Goal: Participate in discussion

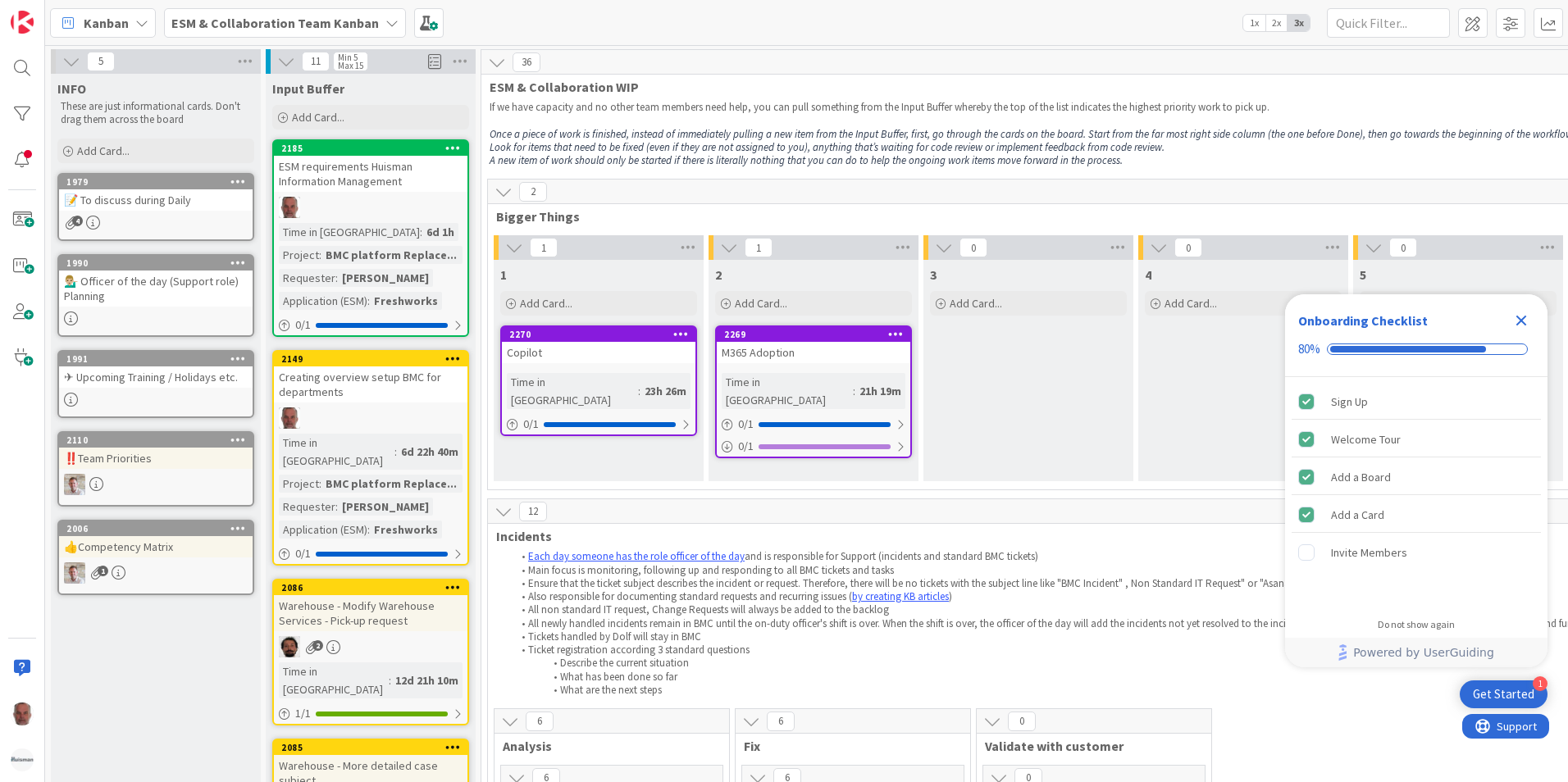
click at [386, 26] on icon at bounding box center [392, 22] width 13 height 13
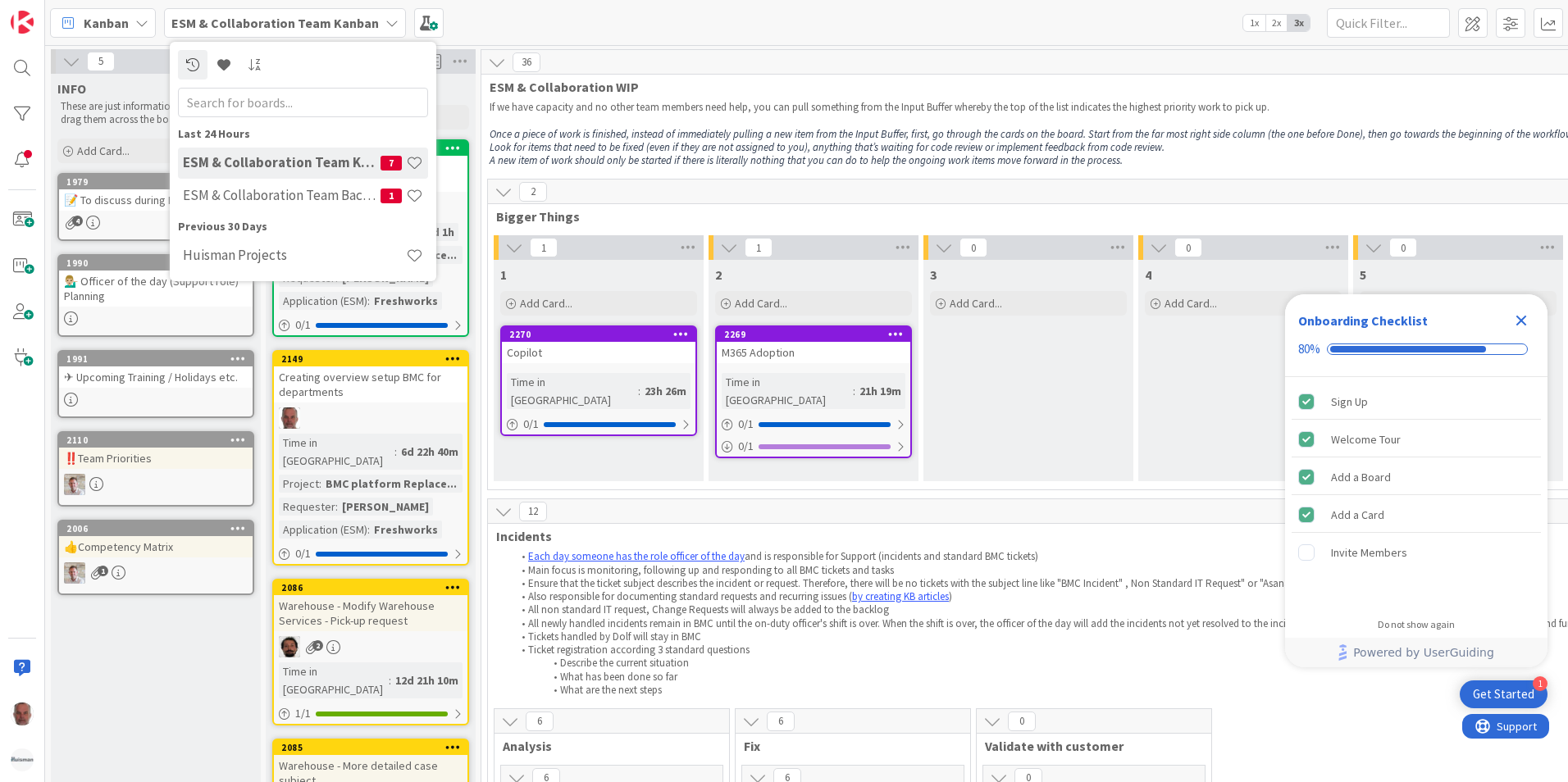
click at [266, 161] on h4 "ESM & Collaboration Team Kanban" at bounding box center [281, 162] width 197 height 16
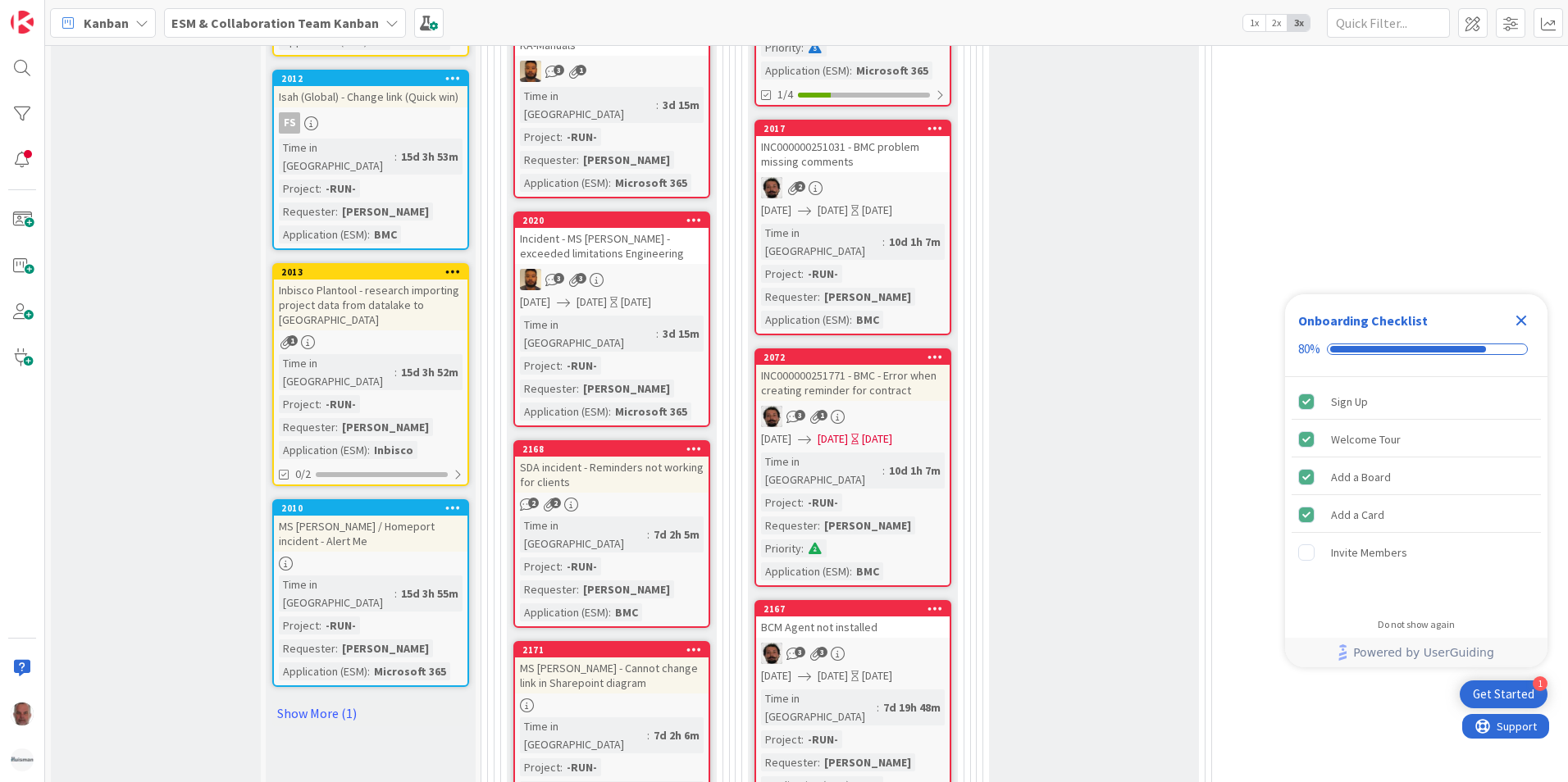
scroll to position [1722, 0]
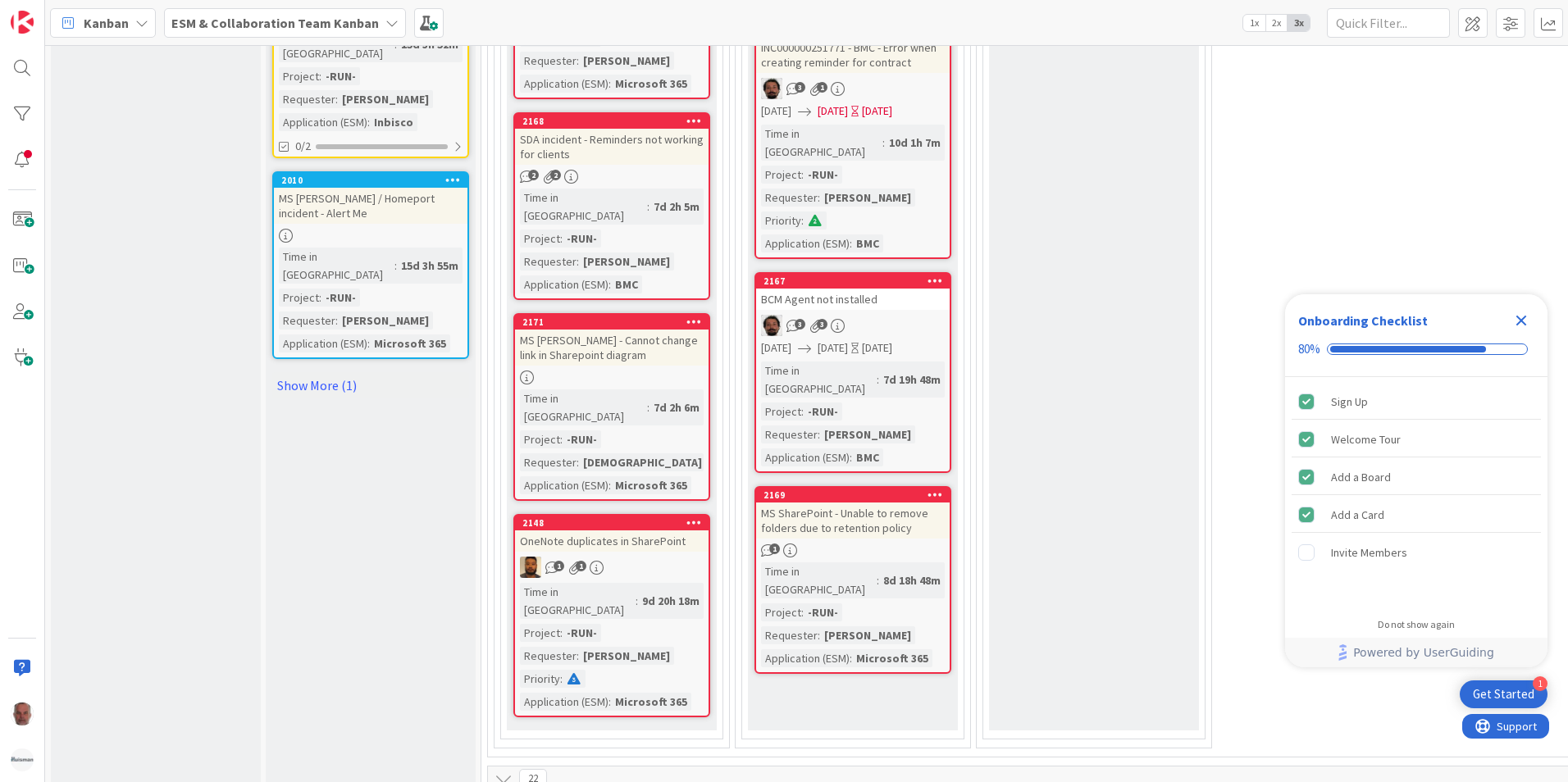
click at [1523, 322] on icon "Close Checklist" at bounding box center [1521, 321] width 10 height 10
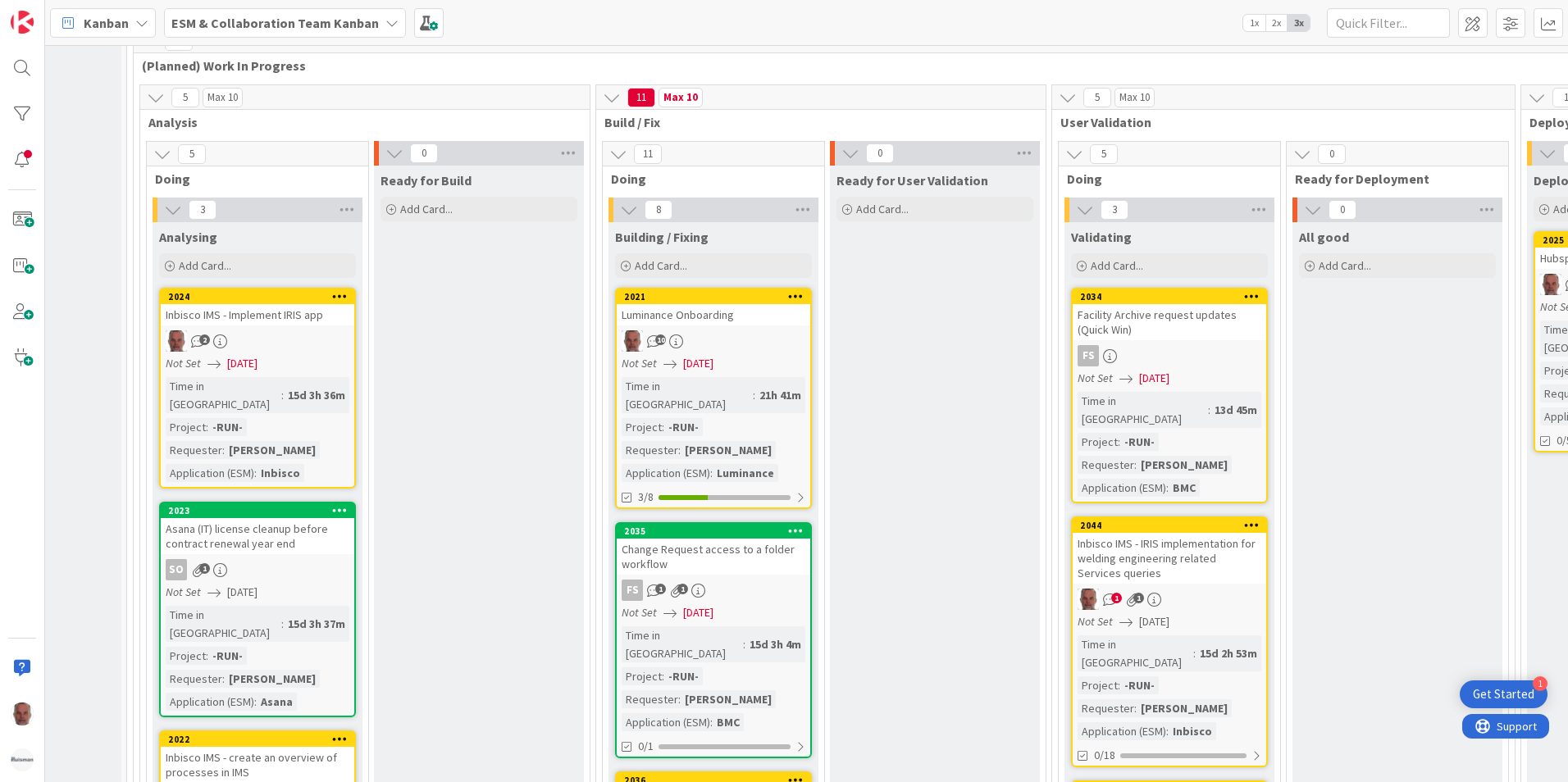
scroll to position [2296, 354]
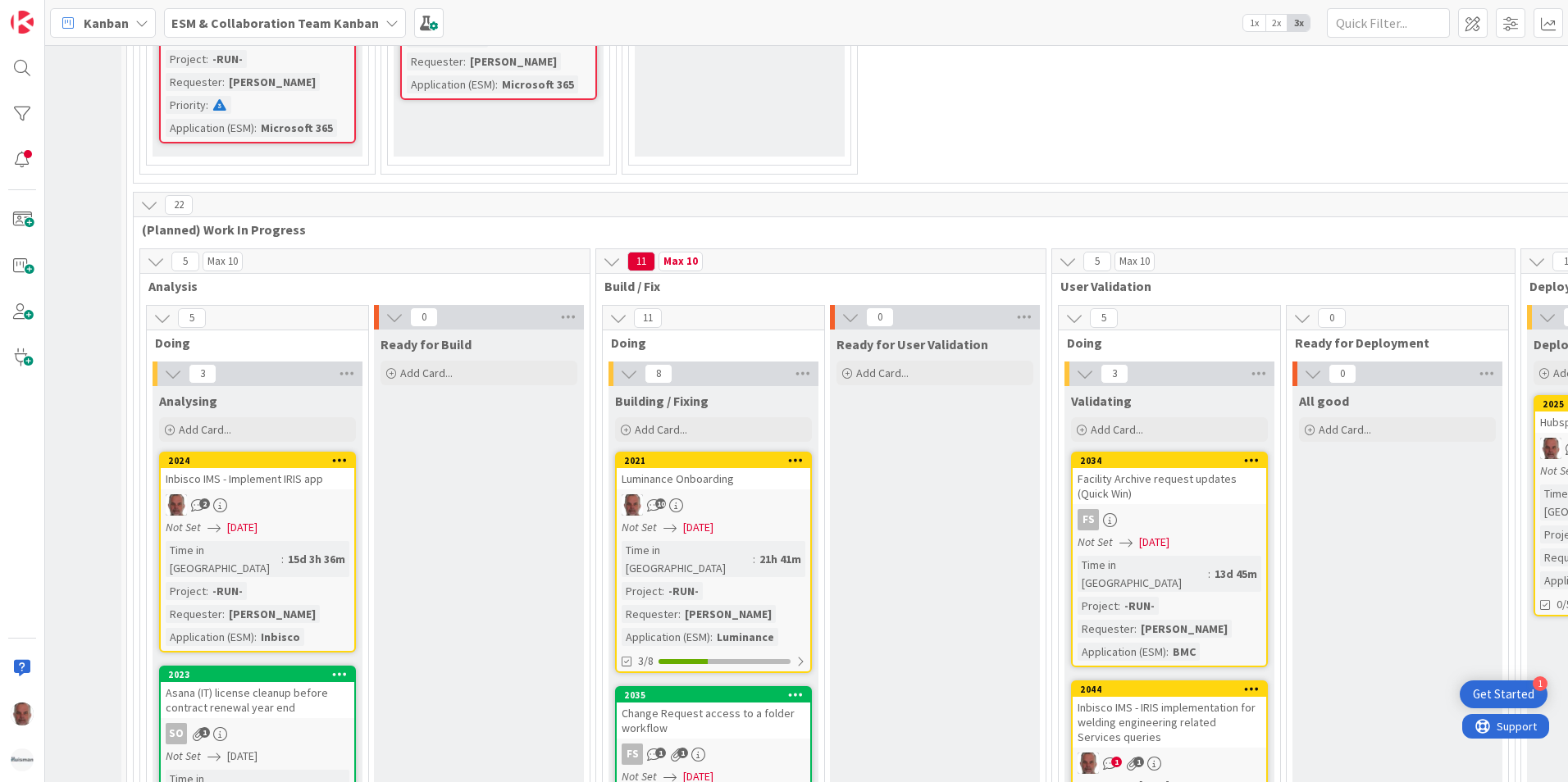
click at [762, 468] on div "Luminance Onboarding" at bounding box center [713, 478] width 194 height 21
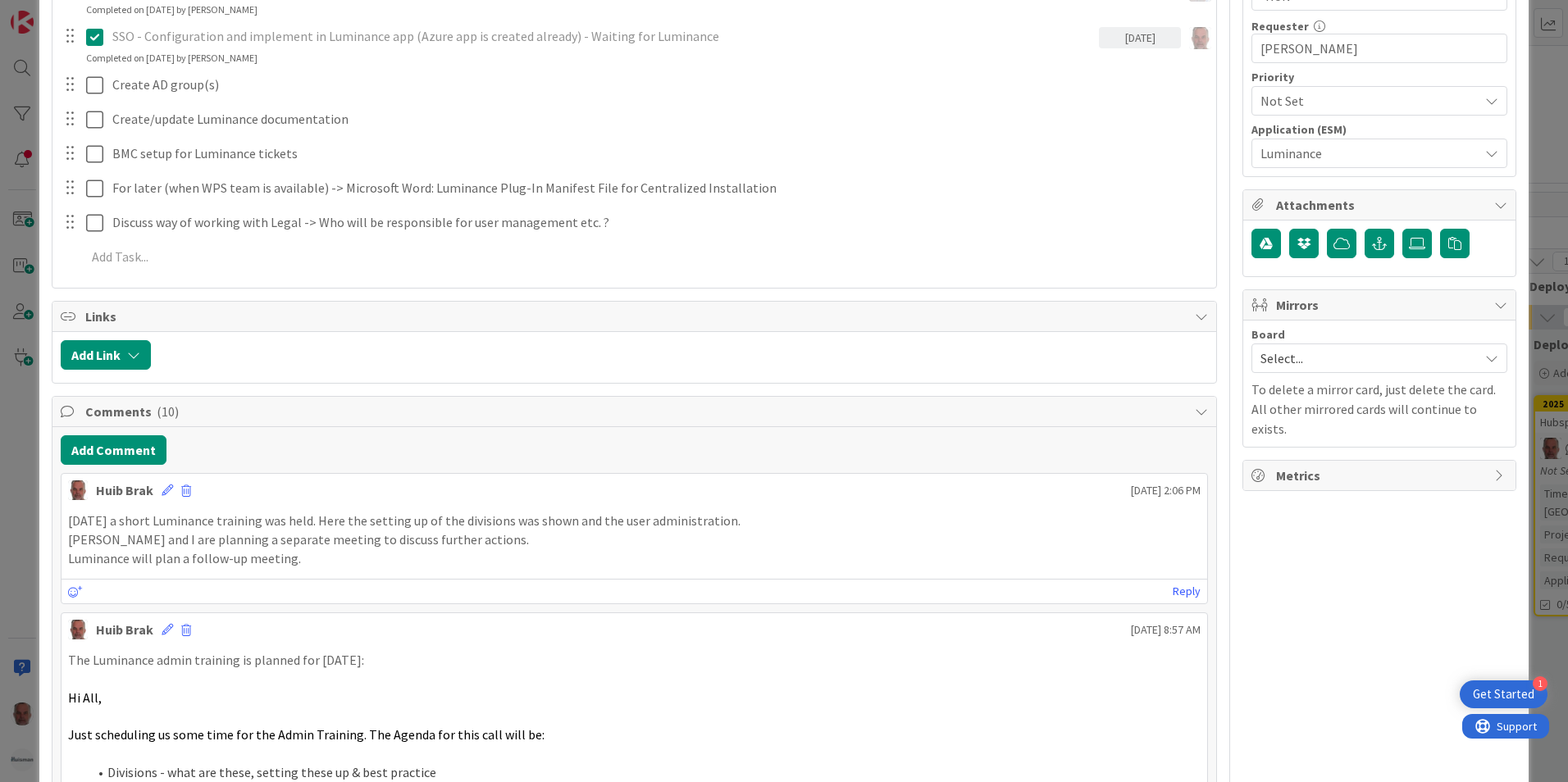
scroll to position [656, 0]
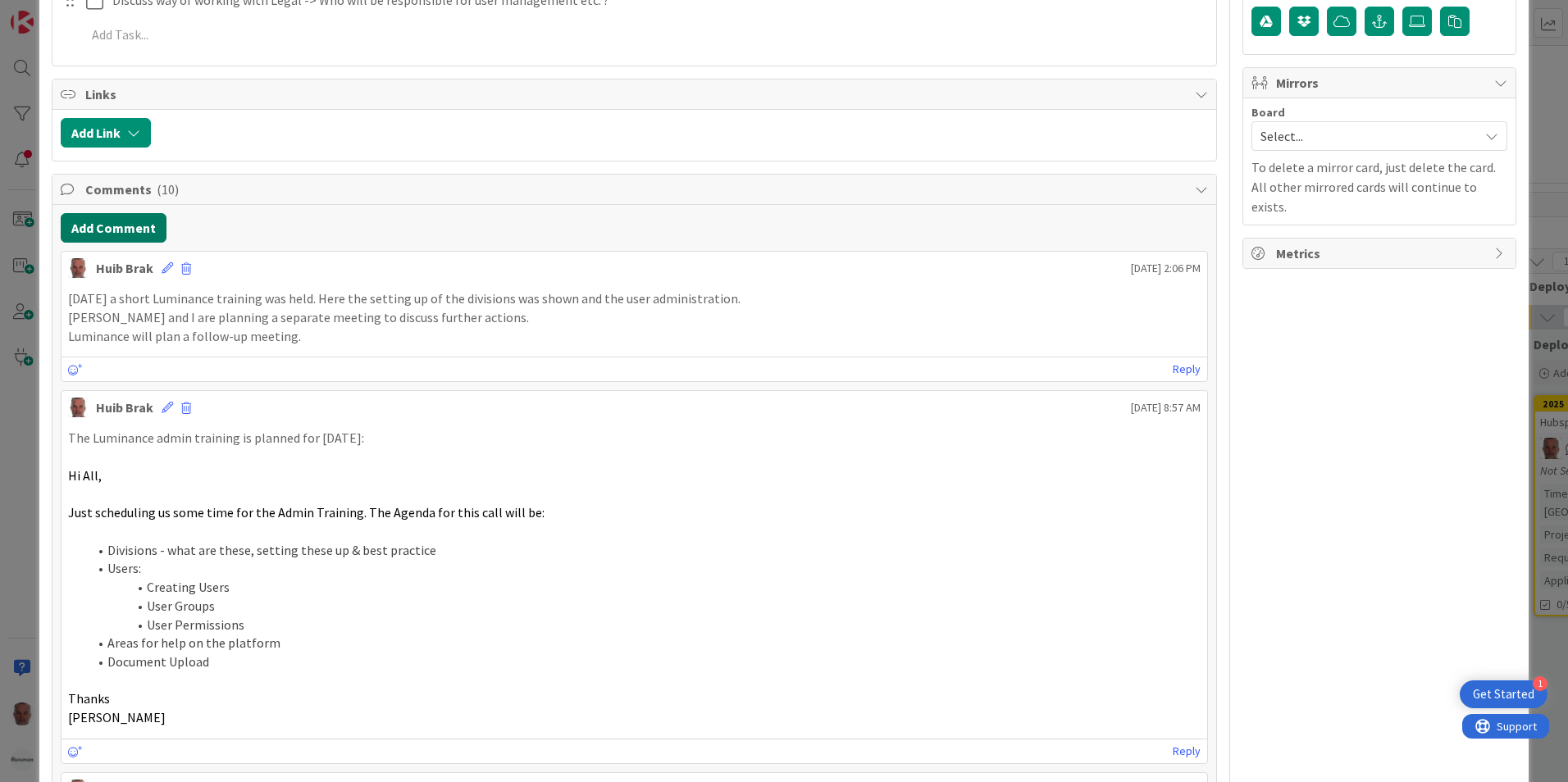
click at [106, 223] on button "Add Comment" at bounding box center [113, 228] width 105 height 29
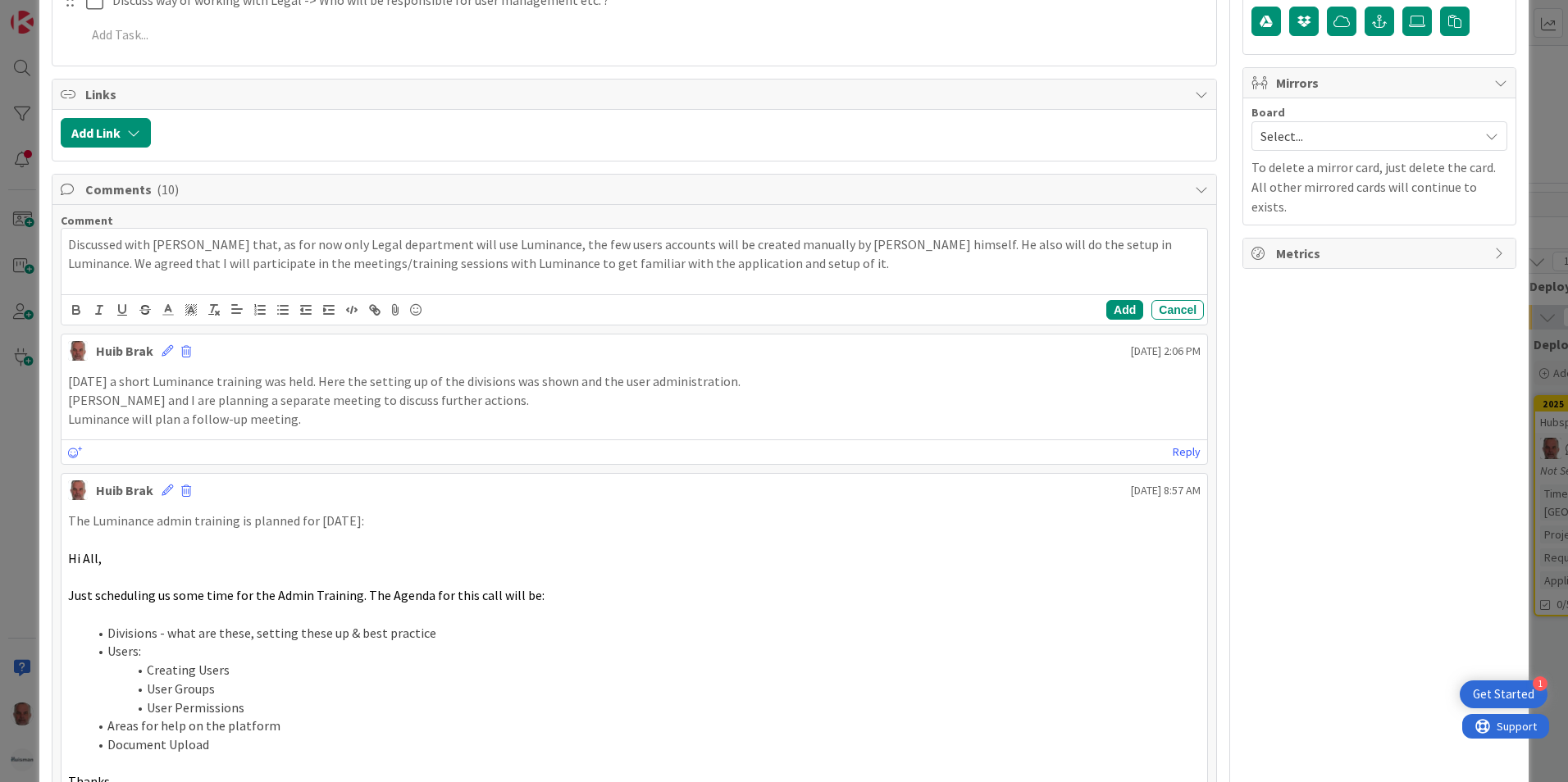
click at [789, 265] on p "Discussed with [PERSON_NAME] that, as for now only Legal department will use Lu…" at bounding box center [634, 253] width 1132 height 37
click at [956, 246] on p "Discussed with [PERSON_NAME] that, as for now only Legal department will use Lu…" at bounding box center [634, 253] width 1132 height 37
click at [182, 283] on p "When he" at bounding box center [634, 282] width 1132 height 19
drag, startPoint x: 153, startPoint y: 280, endPoint x: 176, endPoint y: 284, distance: 23.3
click at [177, 284] on p "When he needs help from us, he will reach out." at bounding box center [634, 282] width 1132 height 19
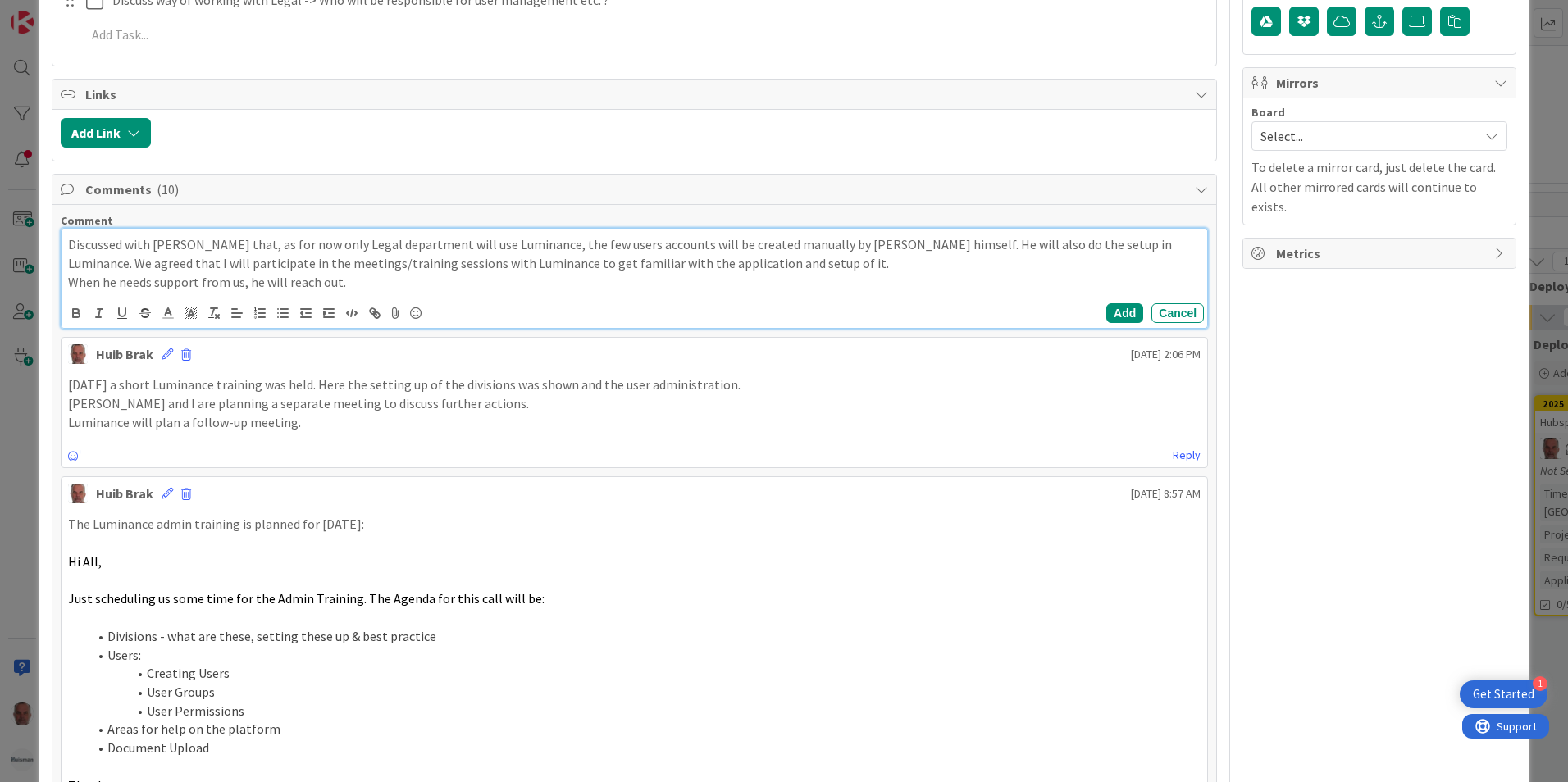
click at [357, 285] on p "When he needs support from us, he will reach out." at bounding box center [634, 282] width 1132 height 19
click at [346, 281] on p "When he needs support from us, he will reach out." at bounding box center [634, 282] width 1132 height 19
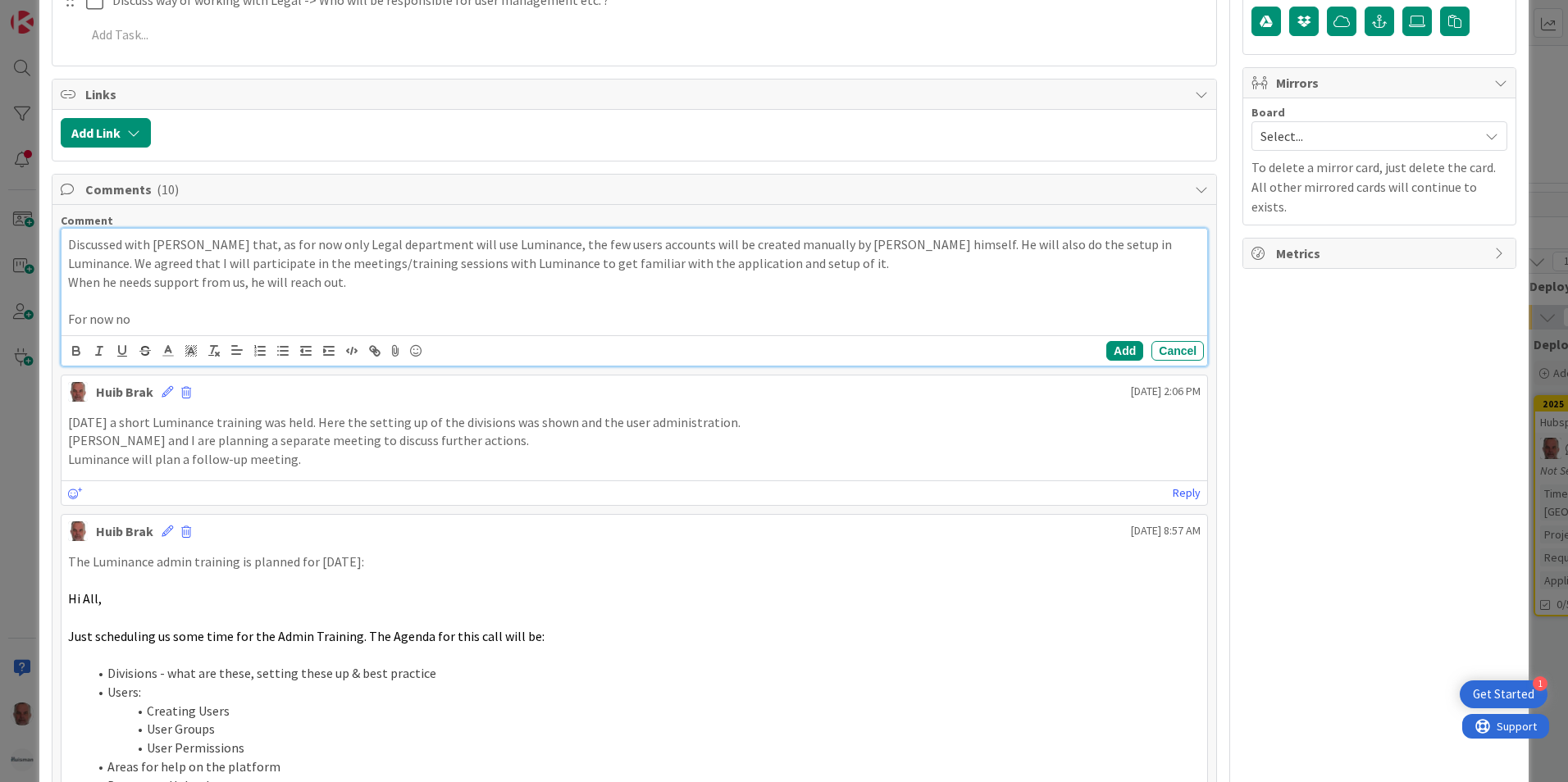
click at [147, 326] on p "For now no" at bounding box center [634, 320] width 1132 height 19
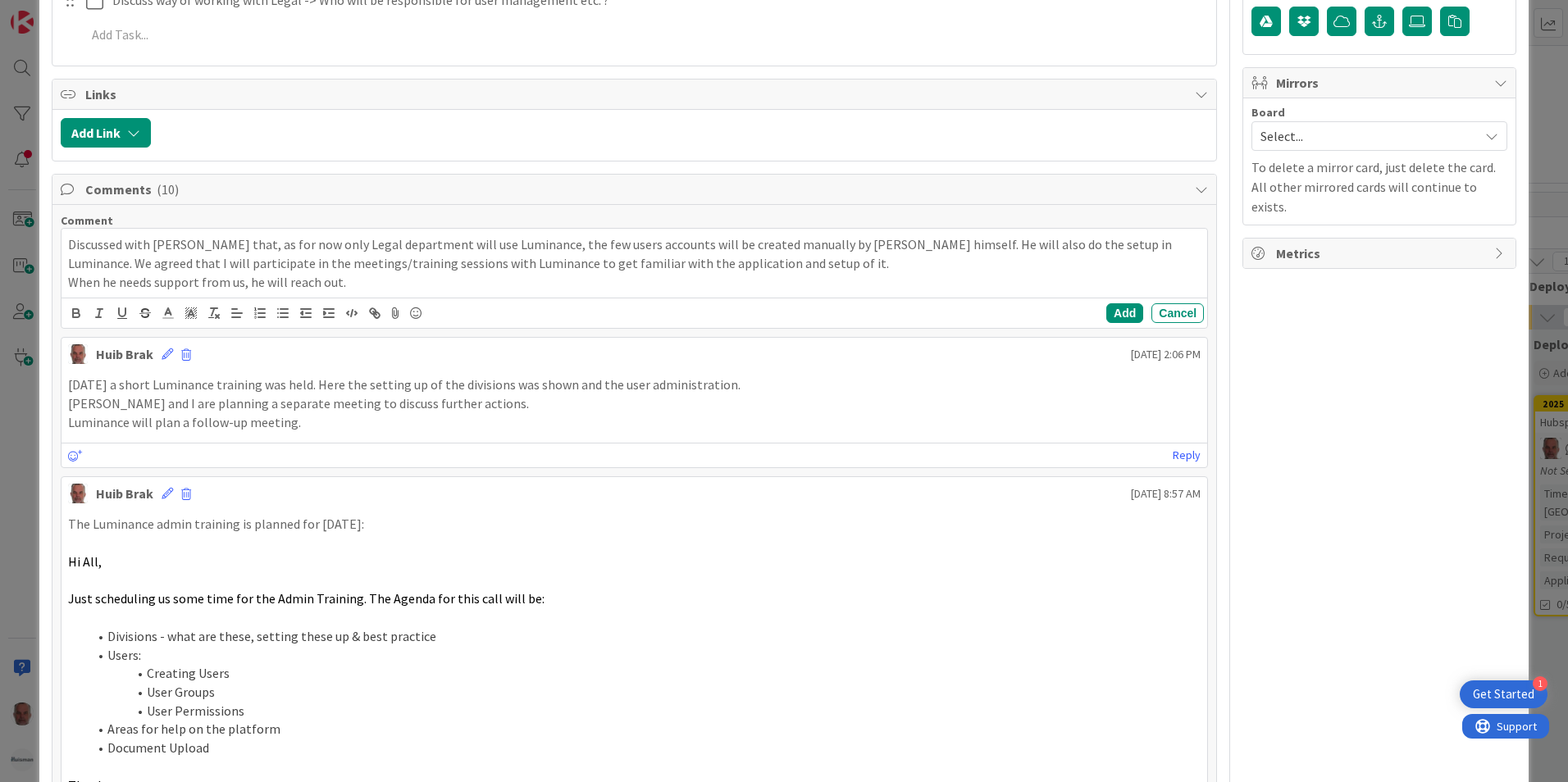
click at [308, 422] on p "Luminance will plan a follow-up meeting." at bounding box center [634, 423] width 1132 height 19
click at [305, 424] on p "Luminance will plan a follow-up meeting." at bounding box center [634, 423] width 1132 height 19
click at [1120, 311] on button "Add" at bounding box center [1124, 313] width 37 height 20
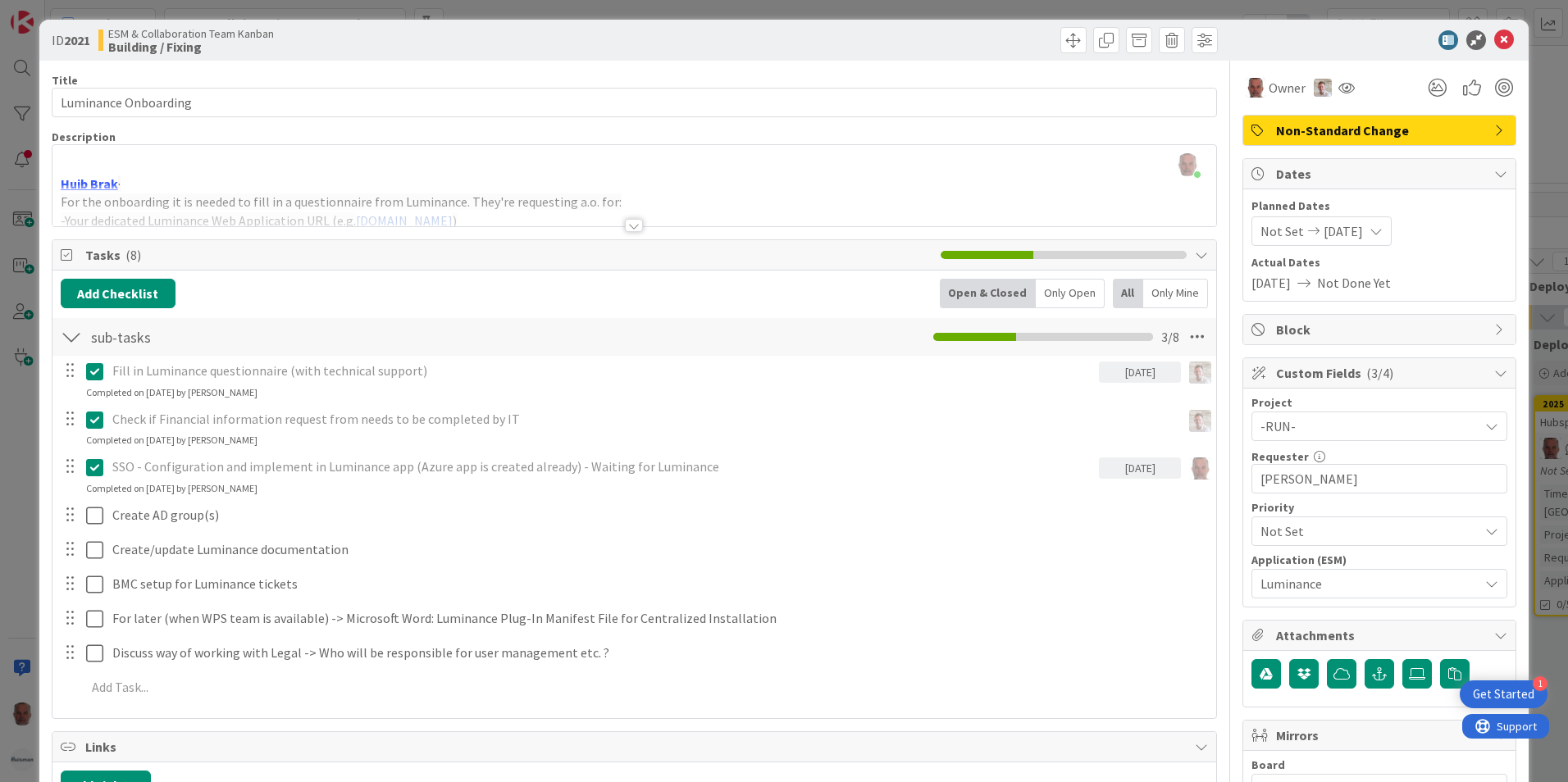
scroll to position [0, 0]
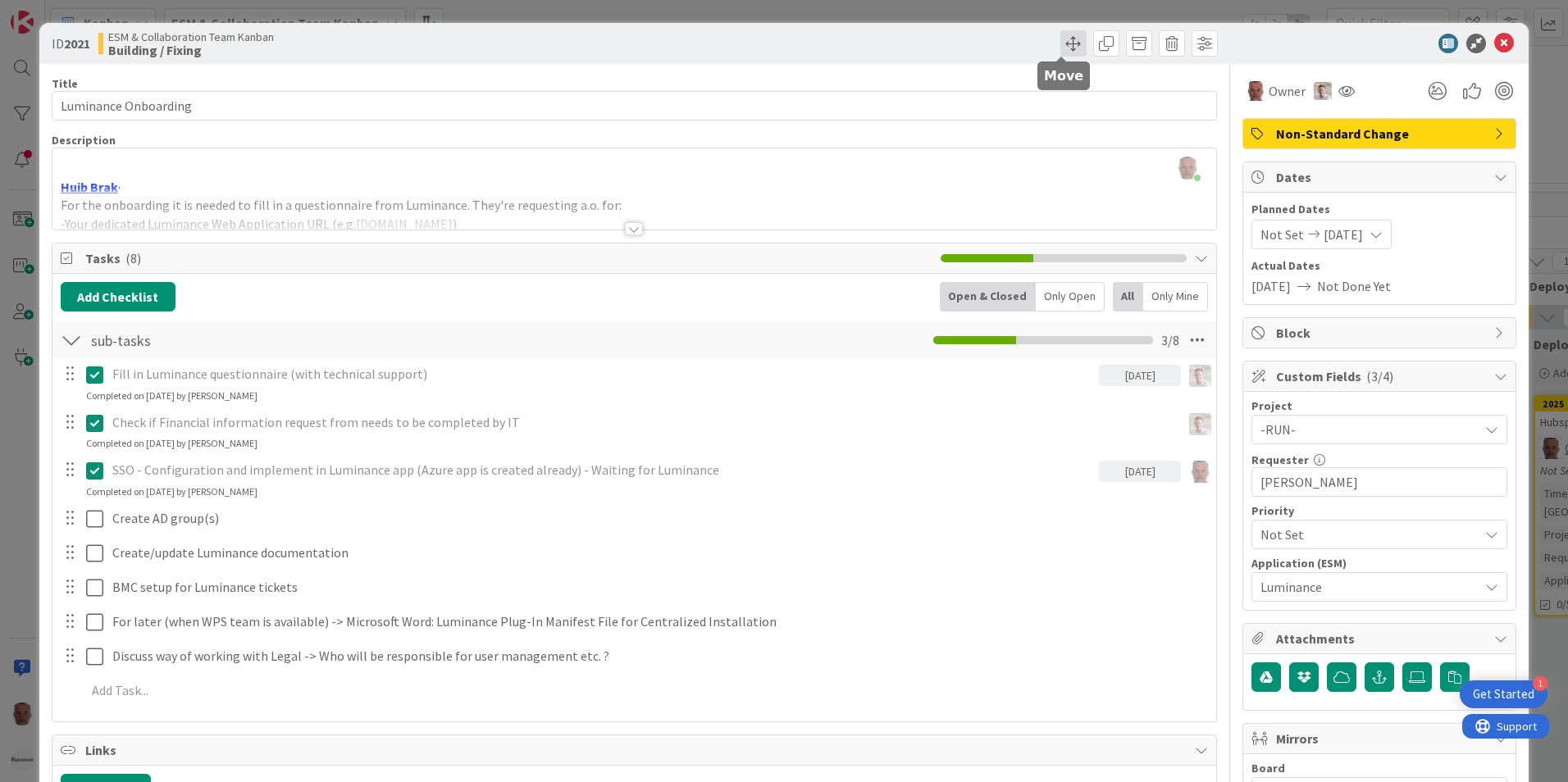
click at [1060, 42] on span at bounding box center [1073, 43] width 27 height 27
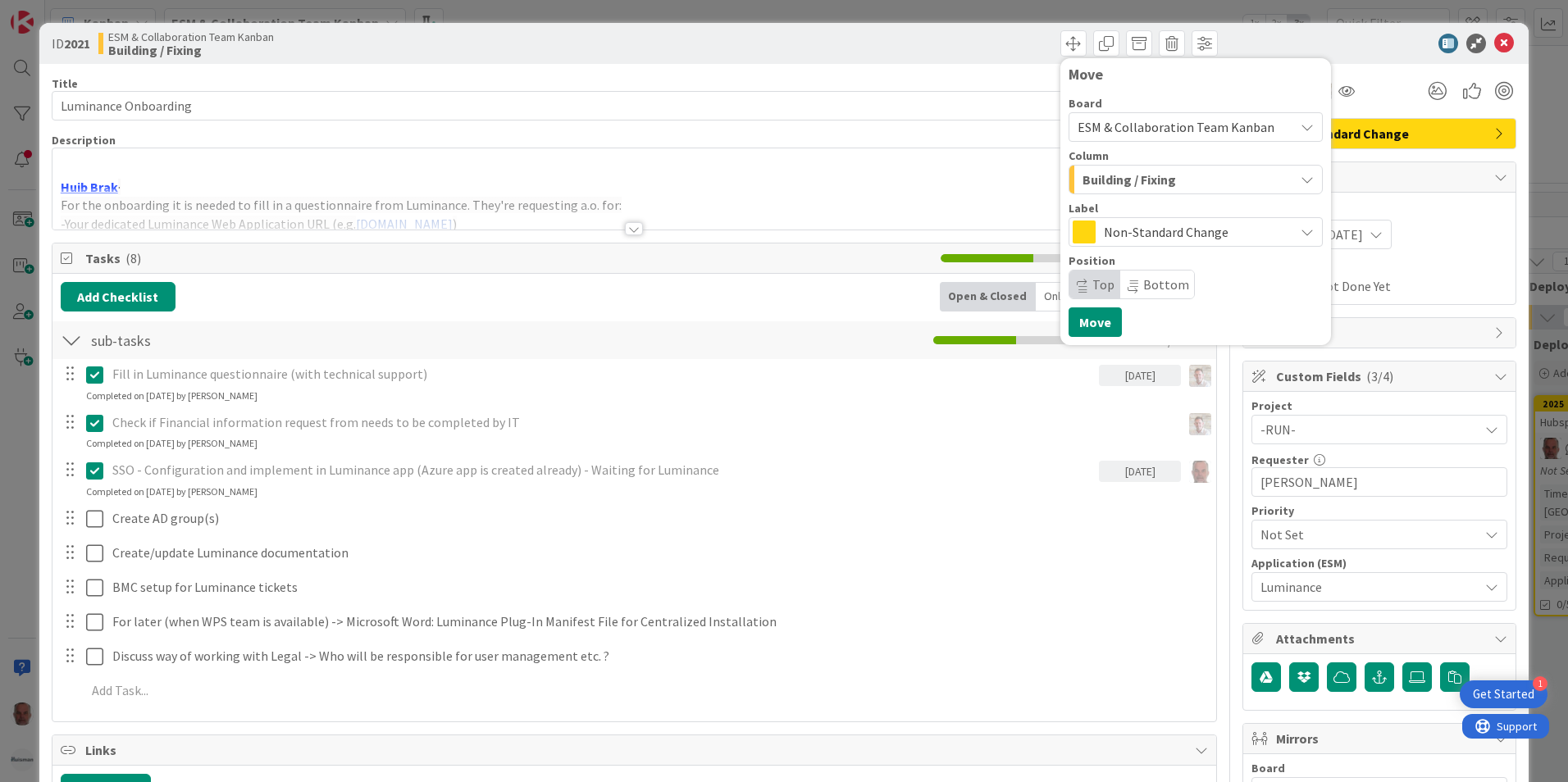
click at [1301, 183] on icon "button" at bounding box center [1307, 179] width 13 height 13
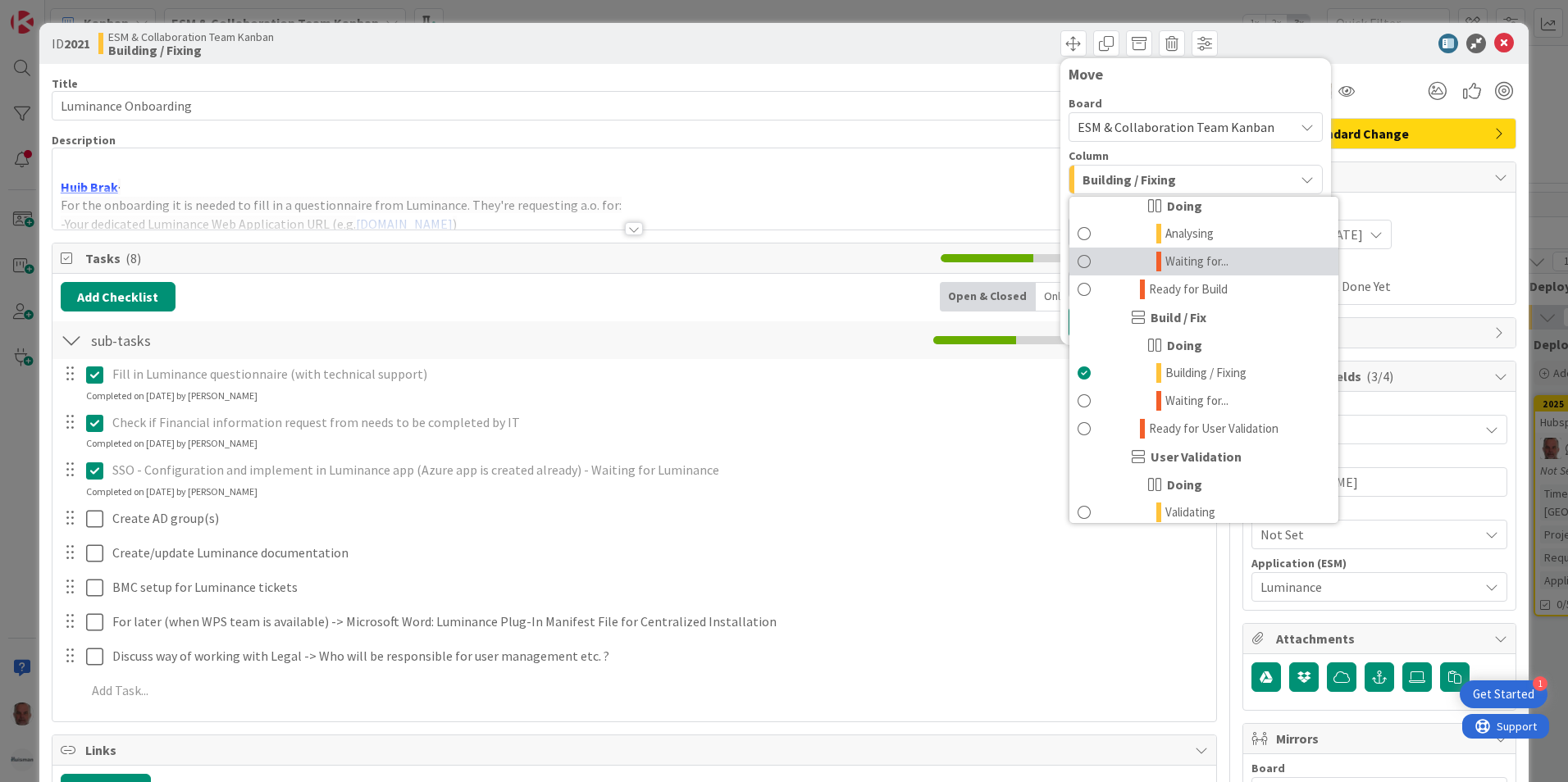
scroll to position [656, 0]
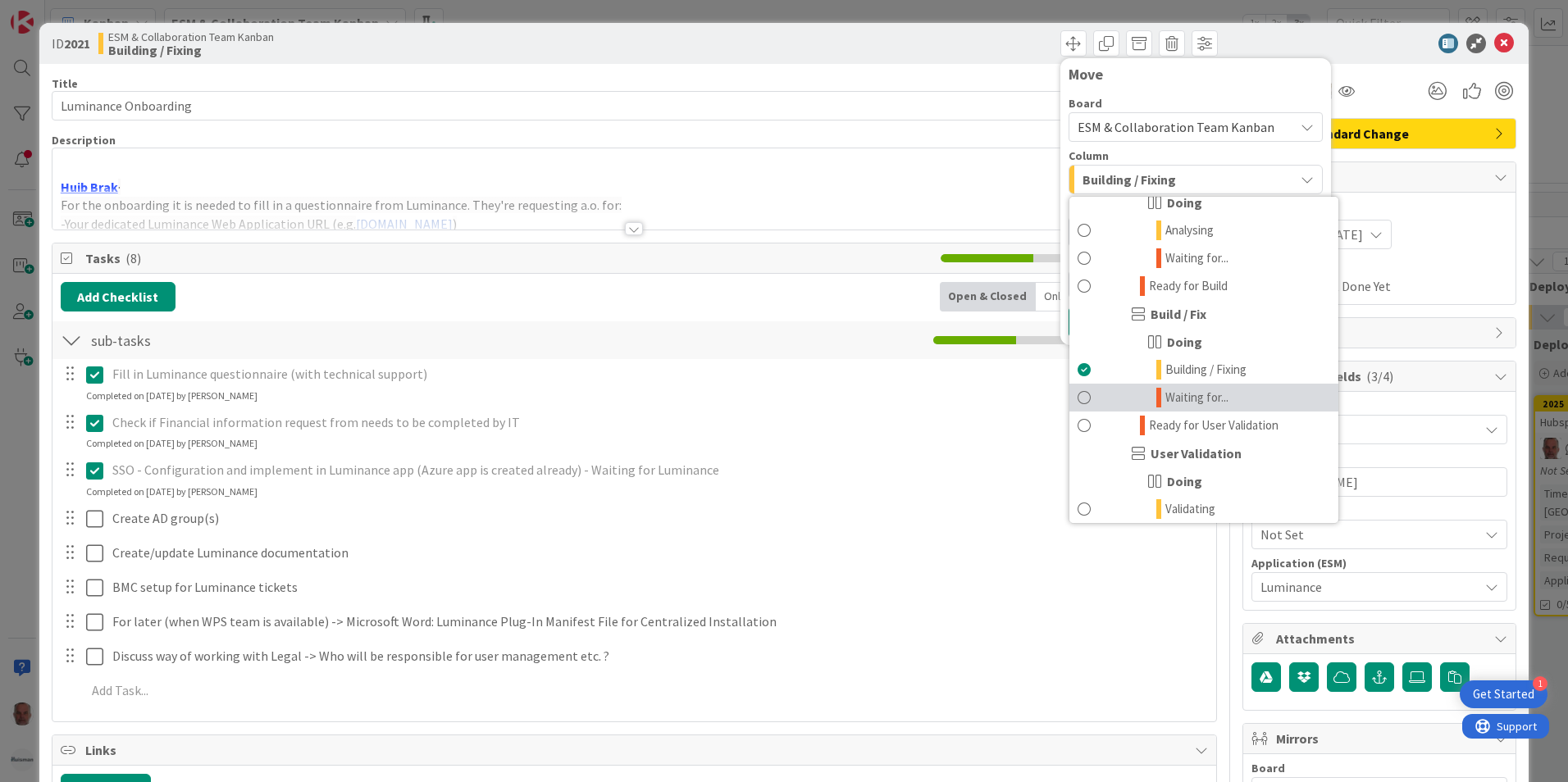
click at [1173, 396] on span "Waiting for..." at bounding box center [1197, 397] width 63 height 20
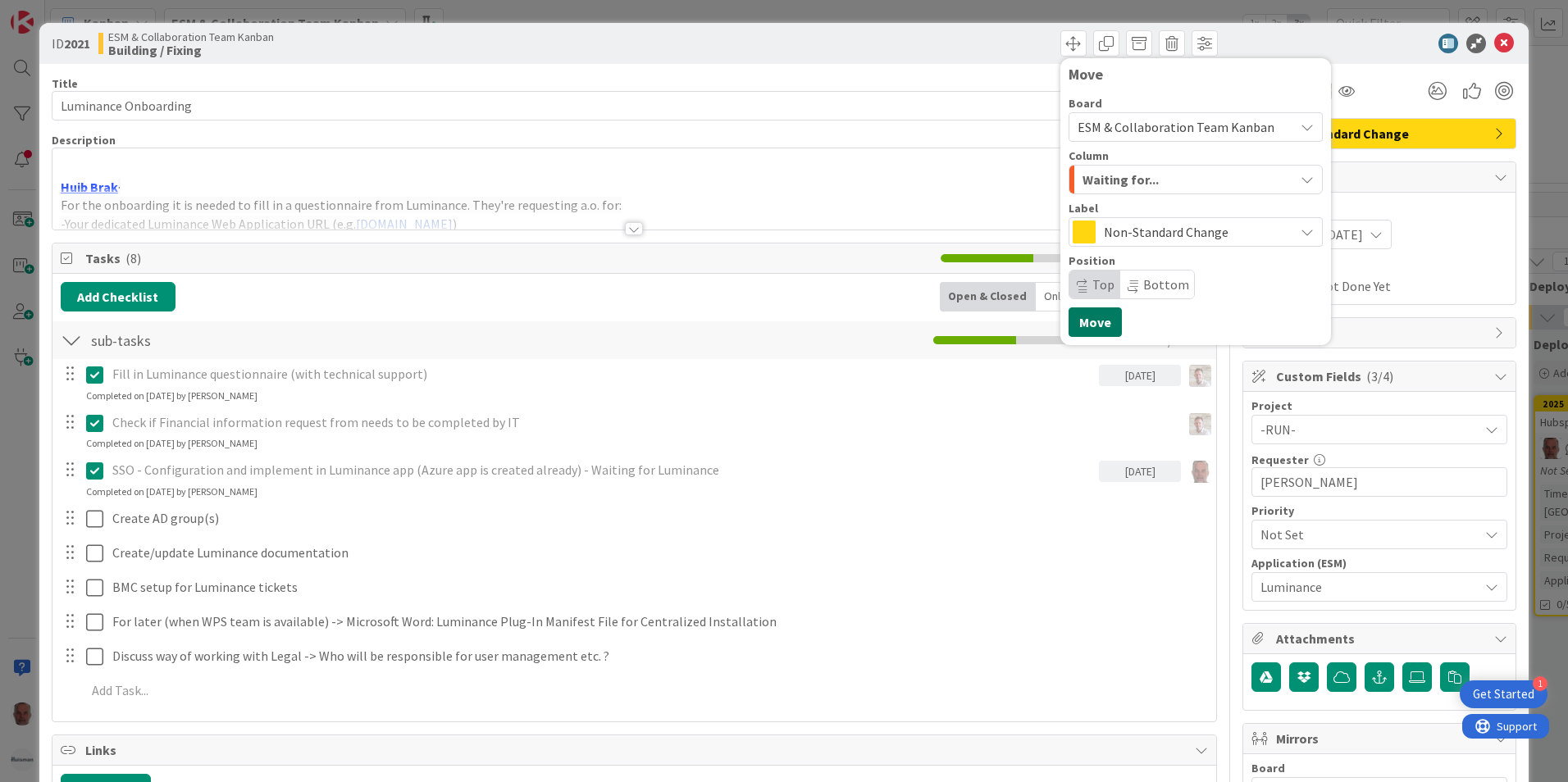
click at [1096, 327] on button "Move" at bounding box center [1095, 322] width 53 height 29
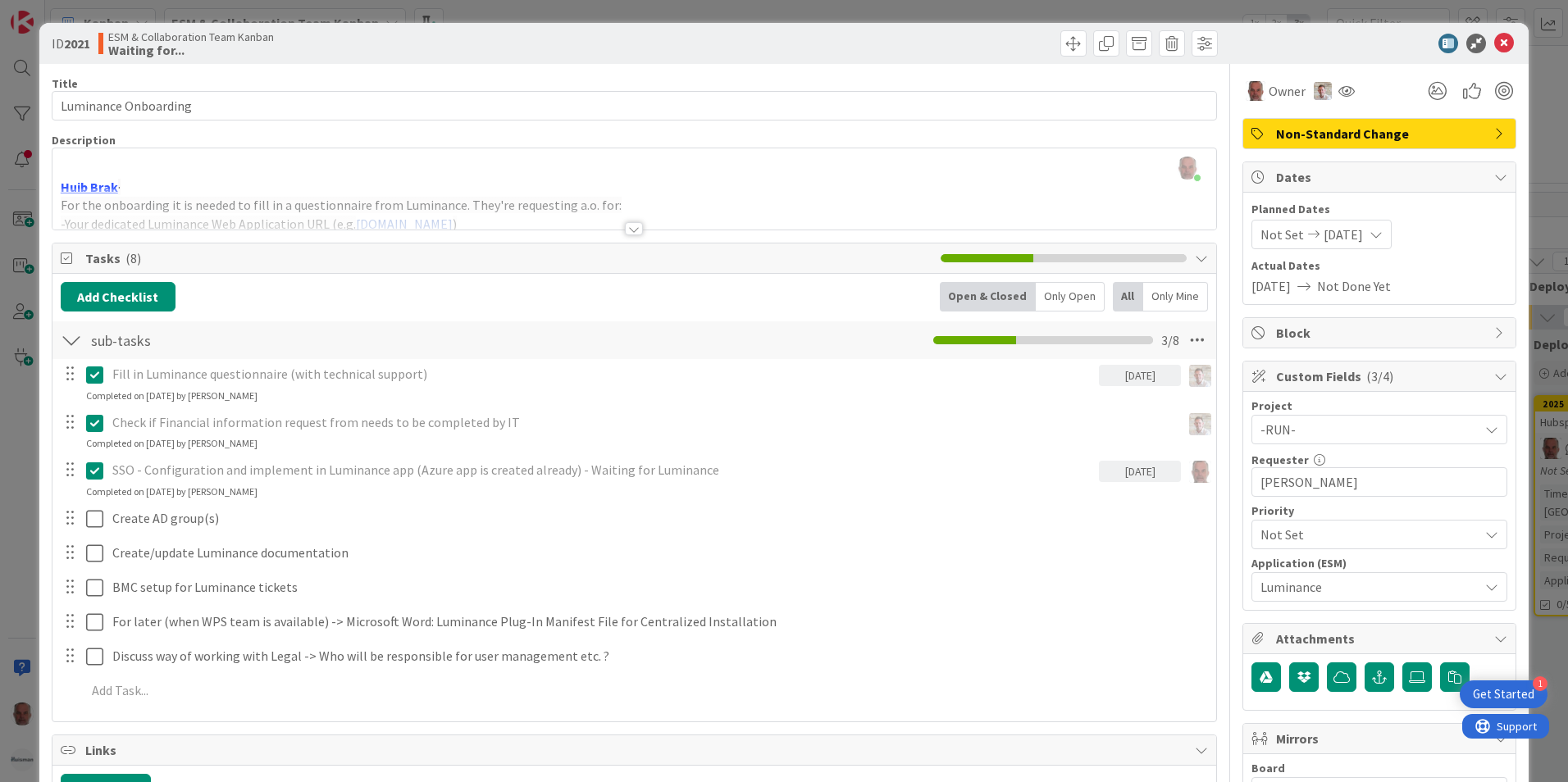
click at [15, 535] on div "ID 2021 ESM & Collaboration Team Kanban Waiting for... Move Move Title 20 / 128…" at bounding box center [784, 391] width 1568 height 782
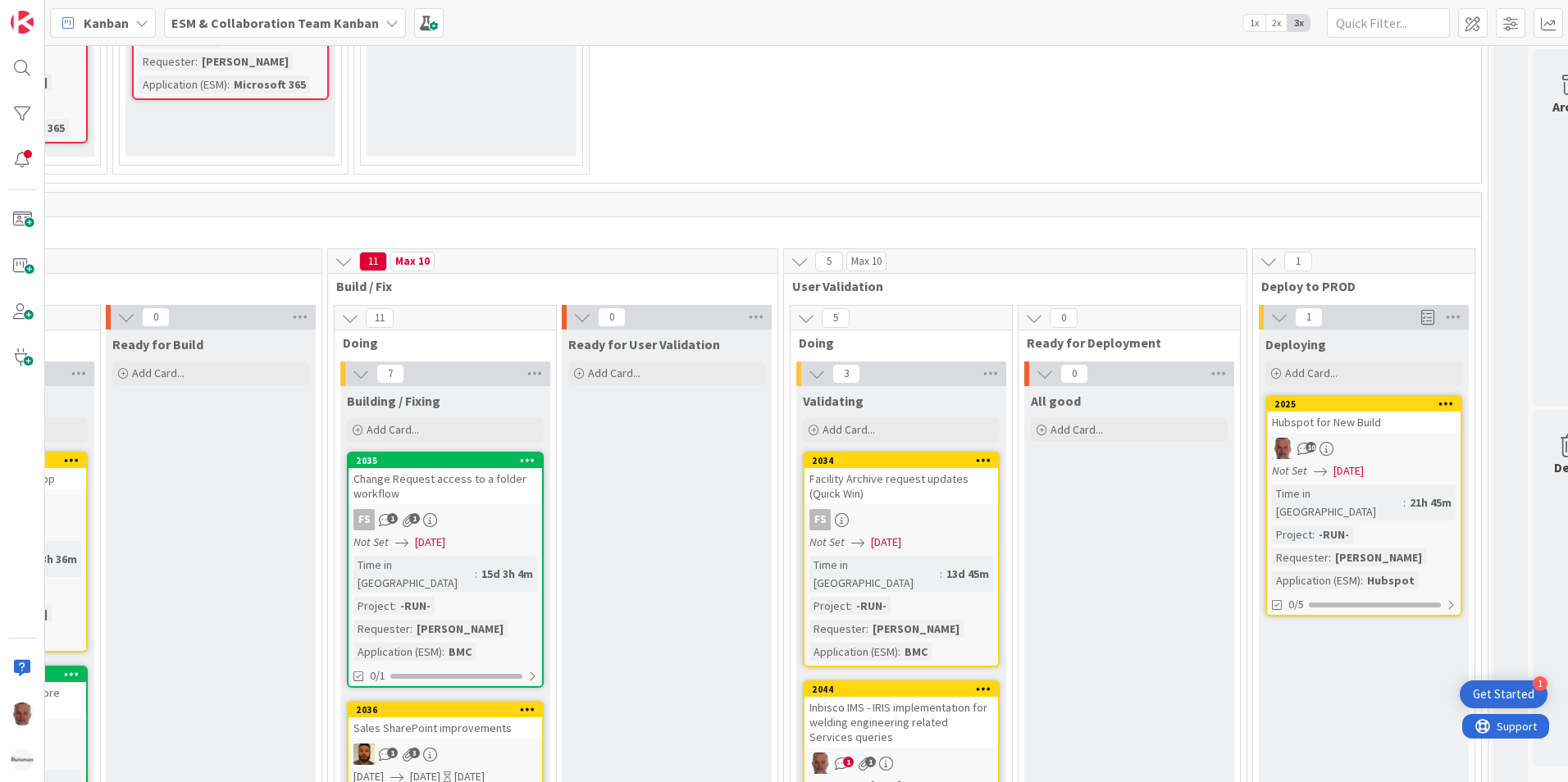
scroll to position [2296, 657]
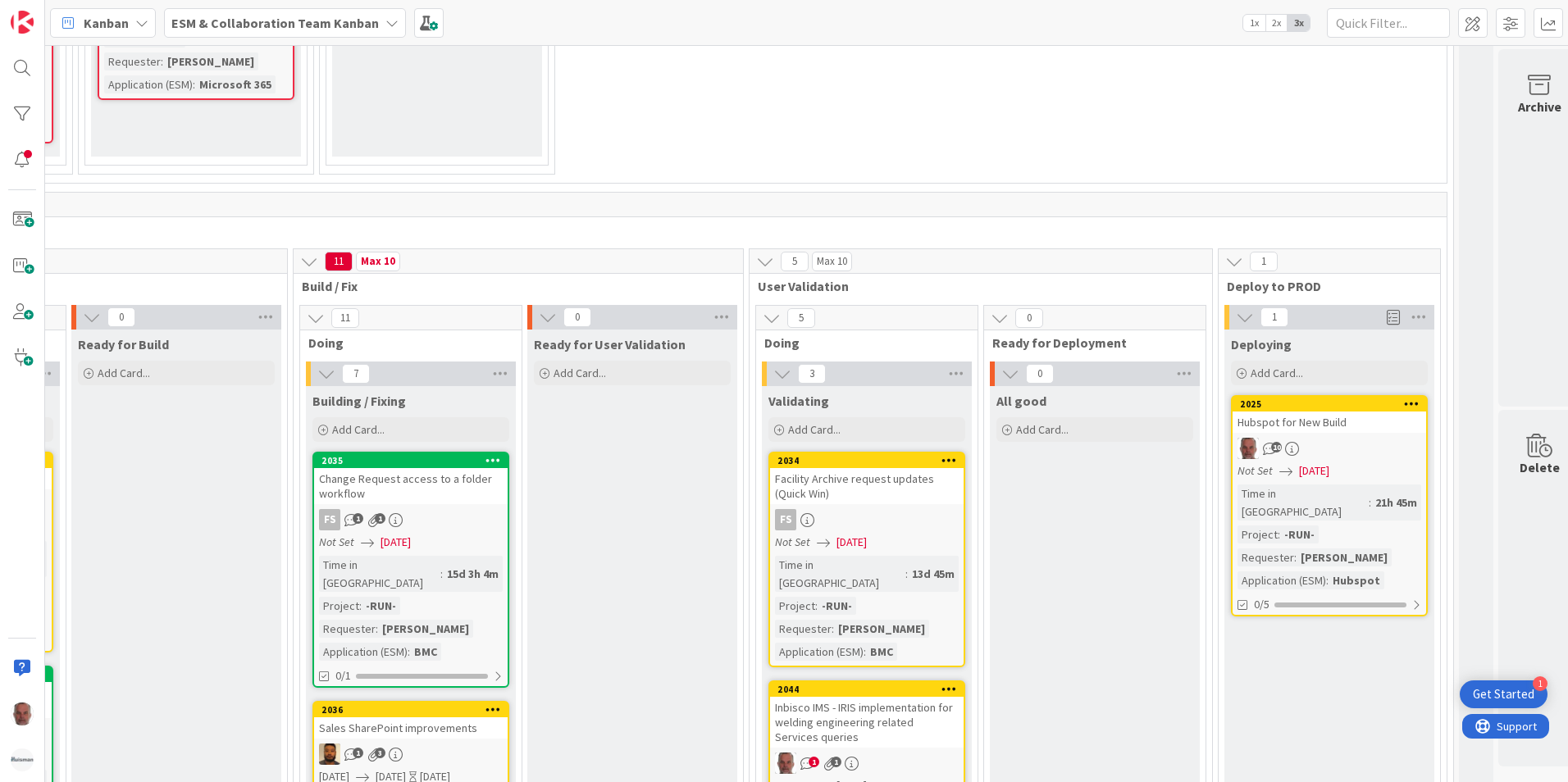
click at [1370, 438] on div "10" at bounding box center [1329, 448] width 194 height 21
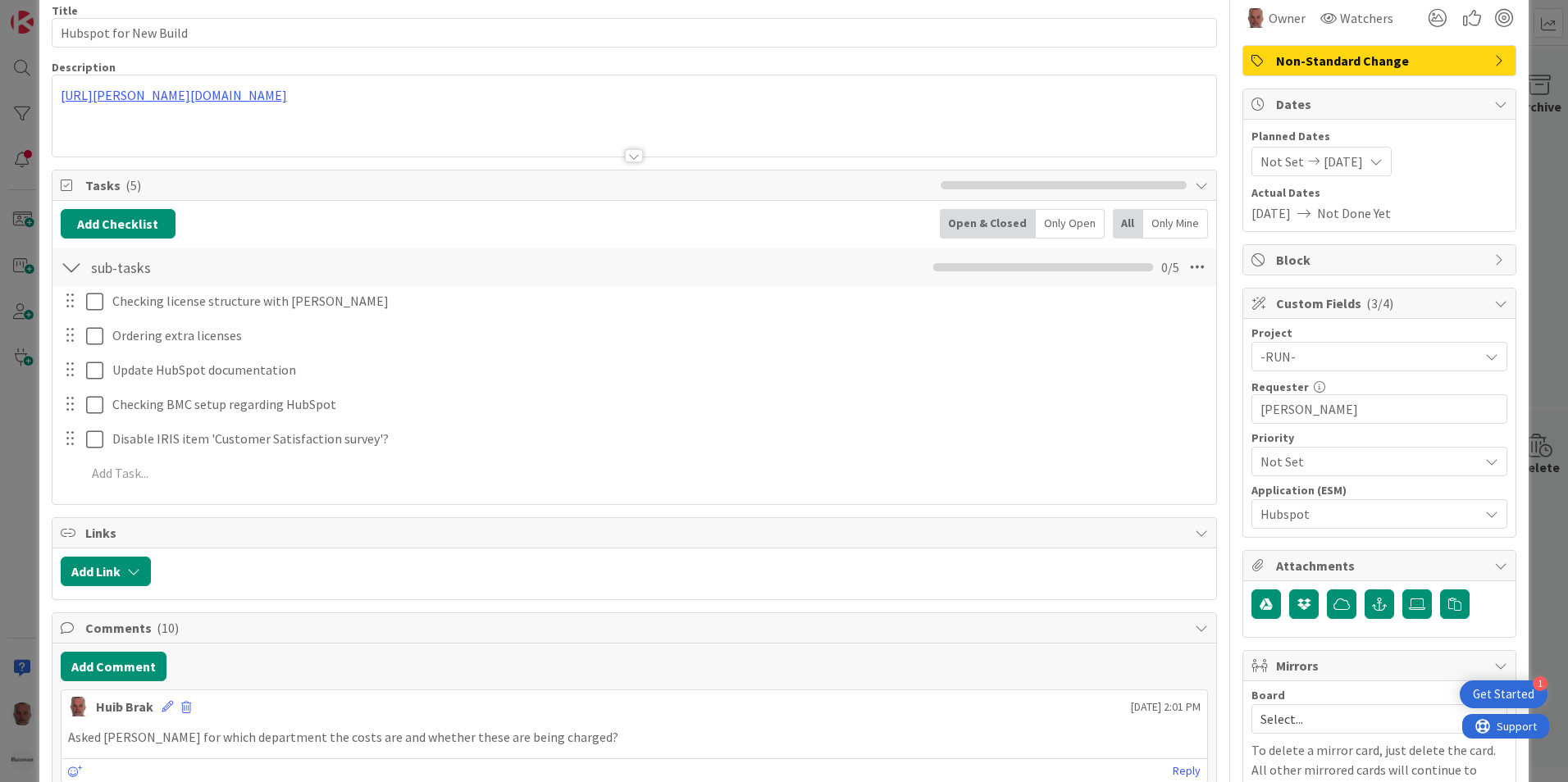
scroll to position [164, 0]
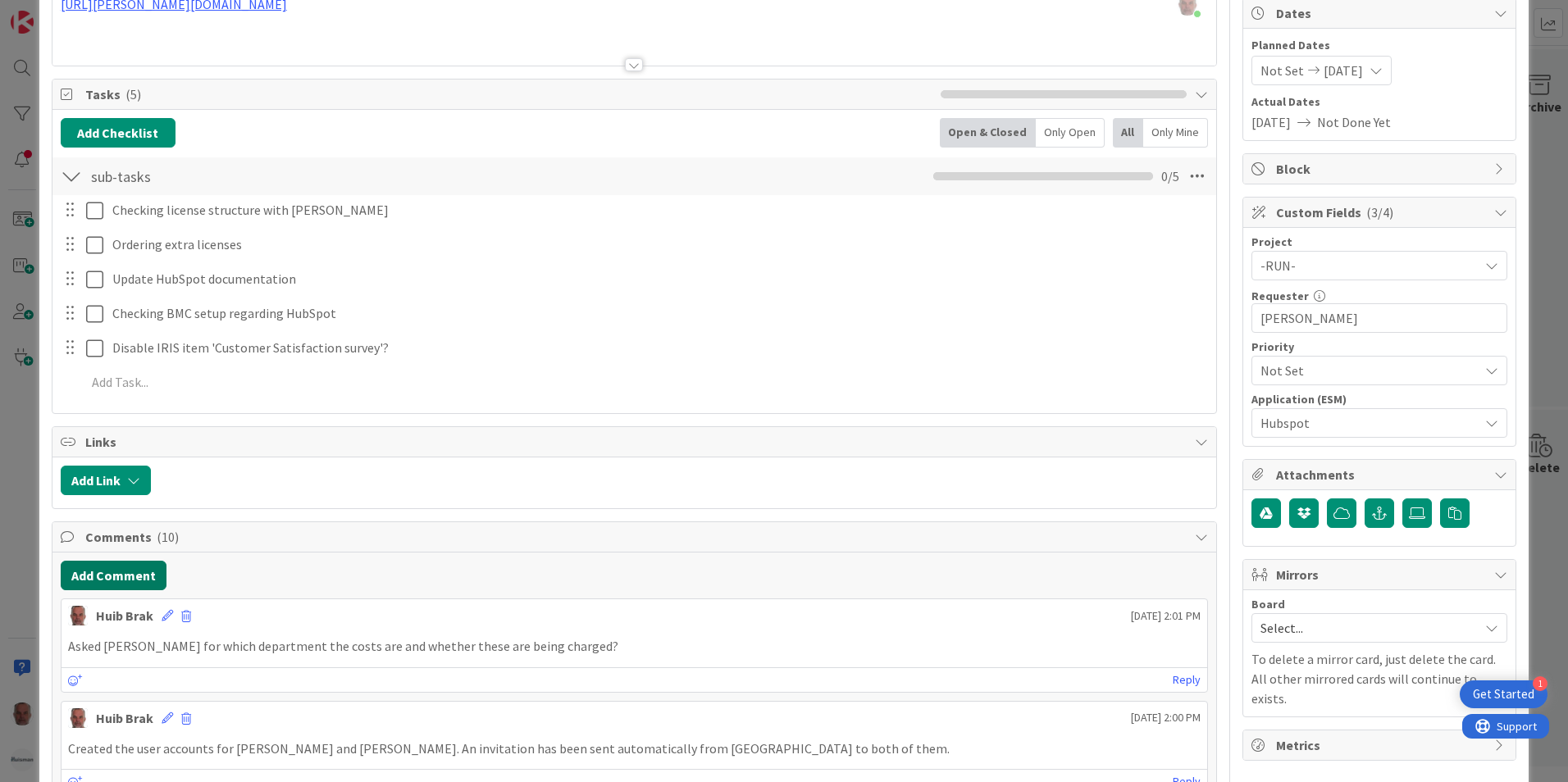
click at [135, 571] on button "Add Comment" at bounding box center [113, 575] width 105 height 29
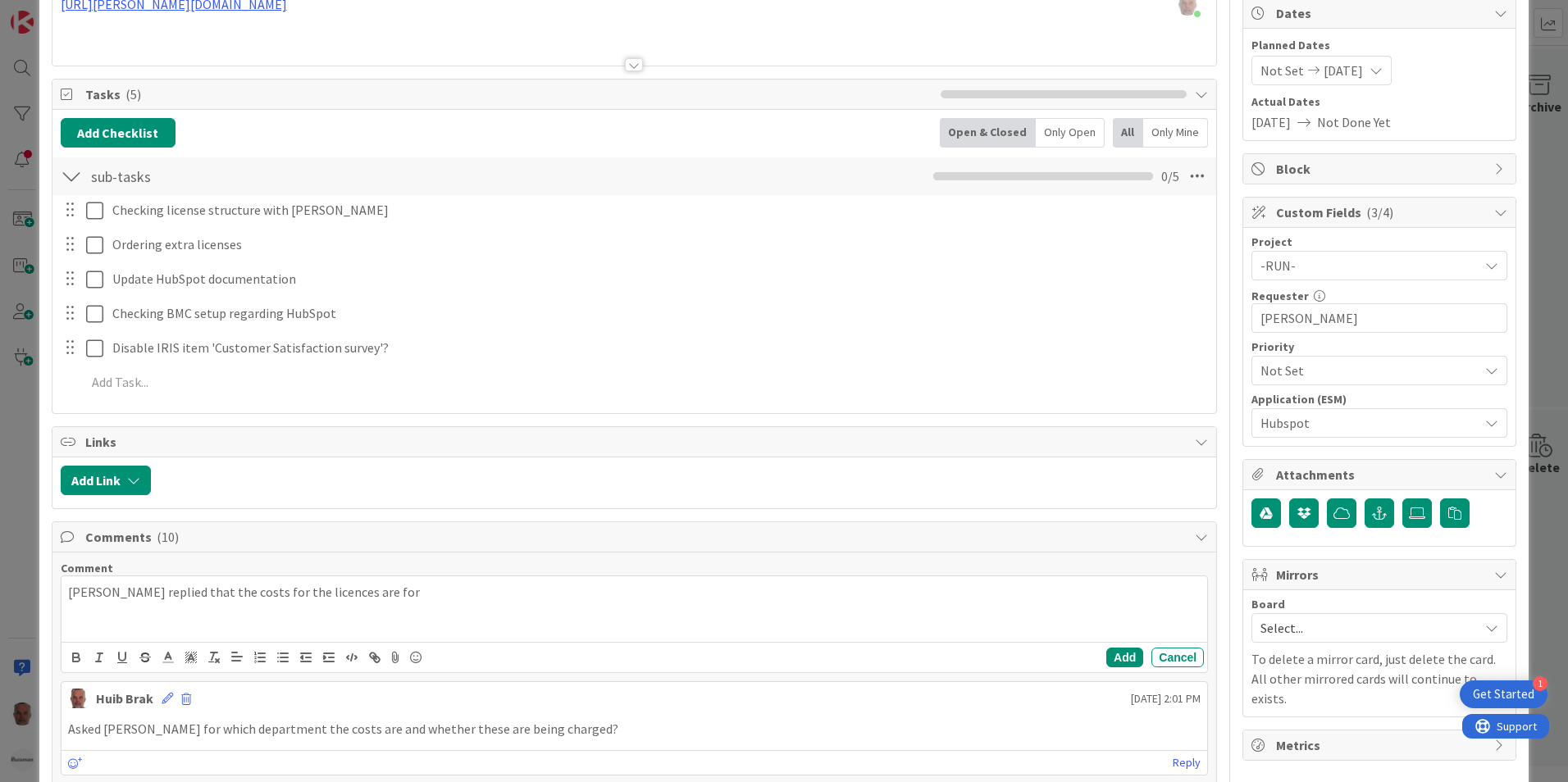
click at [279, 597] on p "[PERSON_NAME] replied that the costs for the licences are for" at bounding box center [634, 593] width 1132 height 19
click at [358, 583] on p "[PERSON_NAME] replied that the costs for the licenses are for" at bounding box center [634, 593] width 1132 height 19
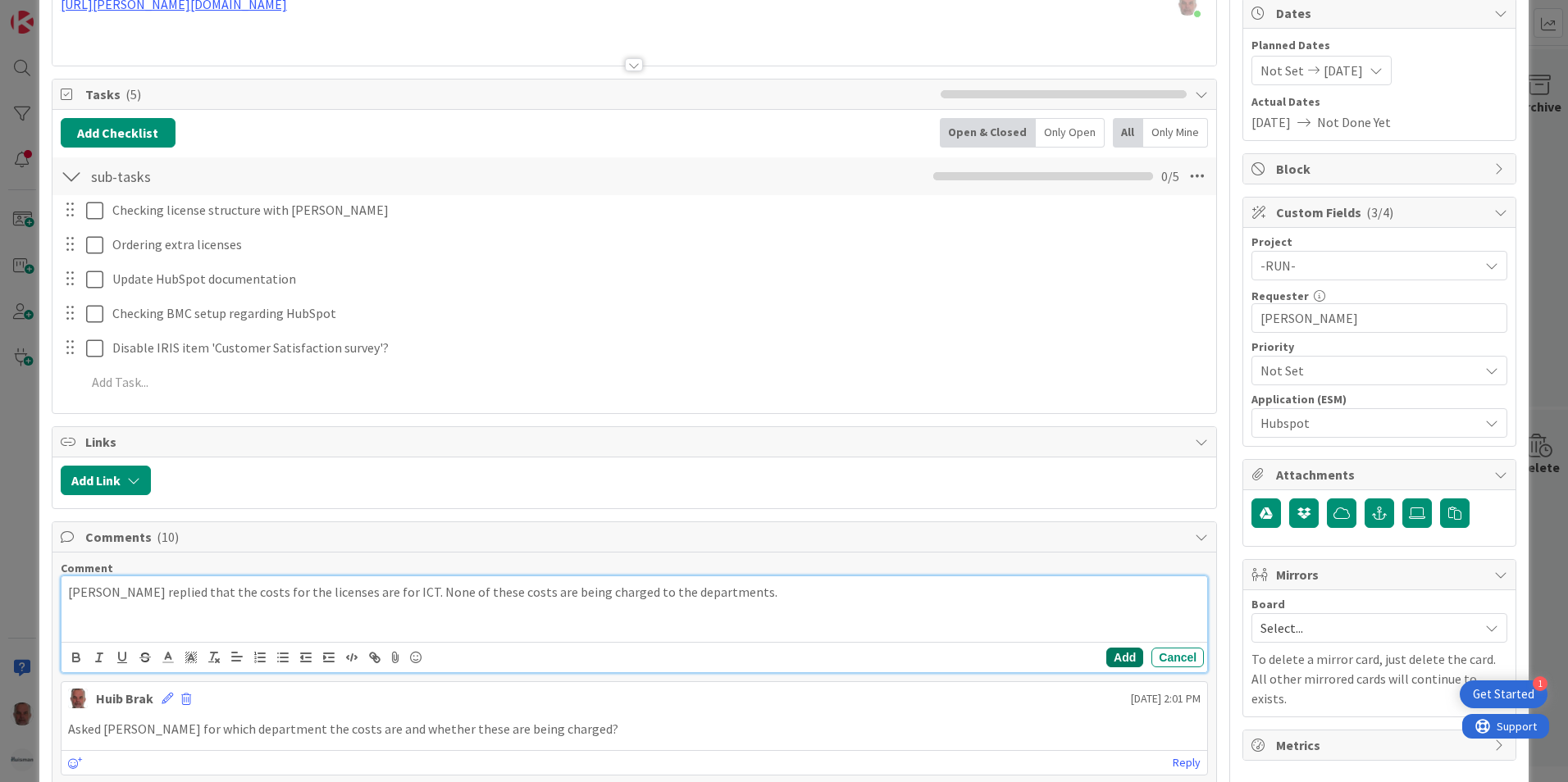
click at [1108, 656] on button "Add" at bounding box center [1124, 658] width 37 height 20
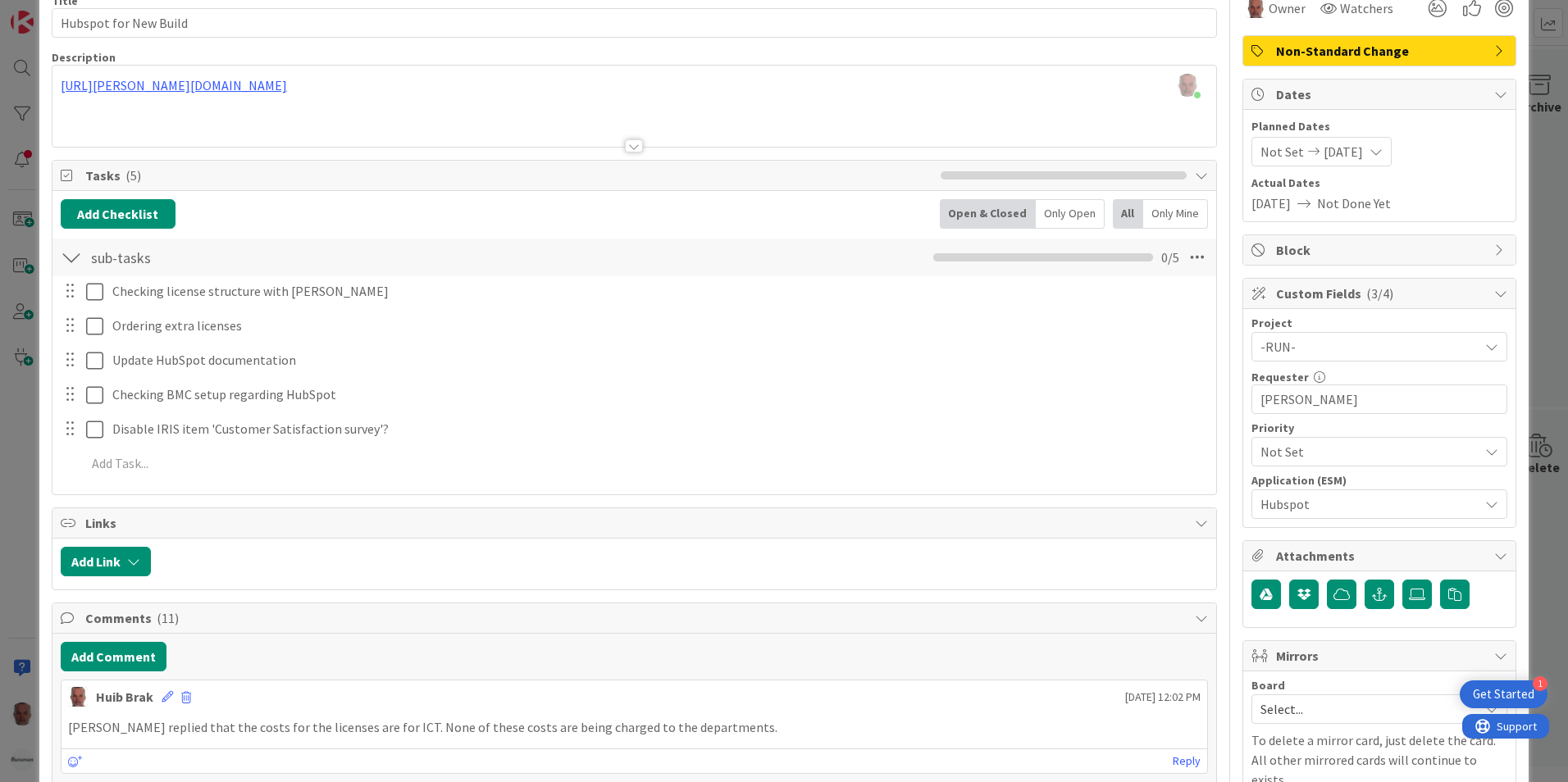
scroll to position [82, 0]
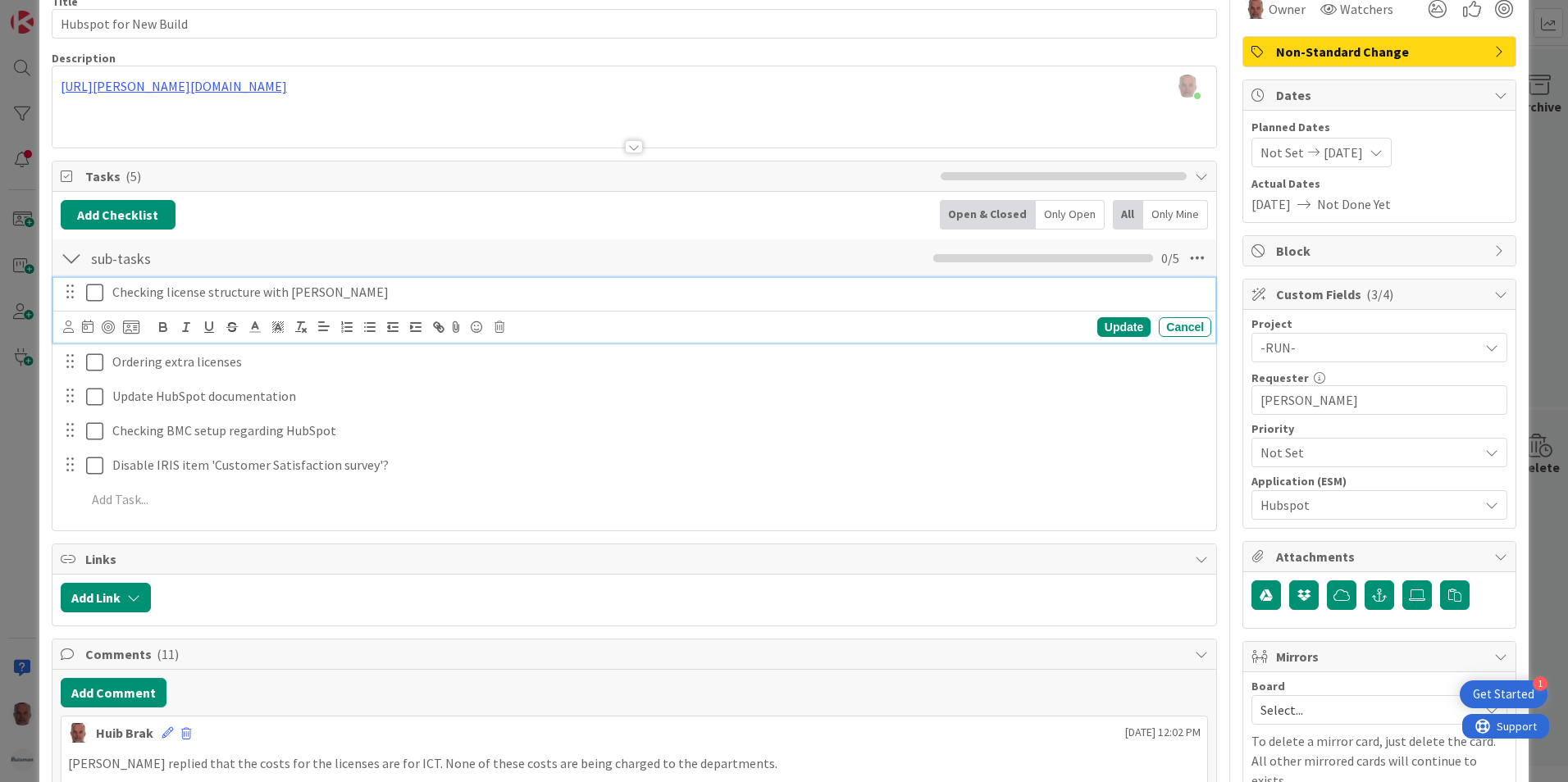
click at [97, 292] on icon at bounding box center [94, 292] width 17 height 20
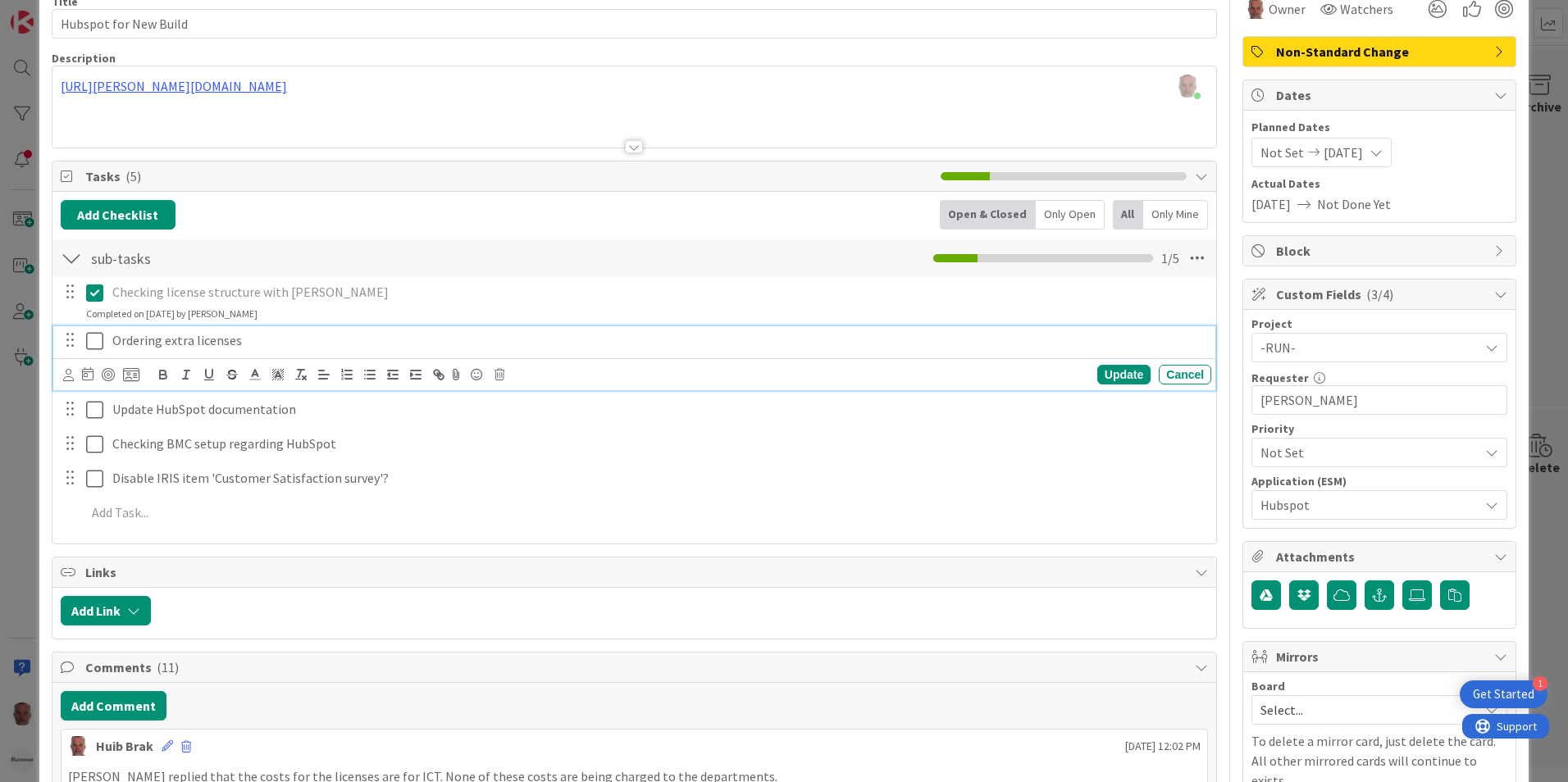
click at [135, 344] on p "Ordering extra licenses" at bounding box center [658, 340] width 1092 height 19
click at [92, 342] on icon at bounding box center [94, 340] width 17 height 20
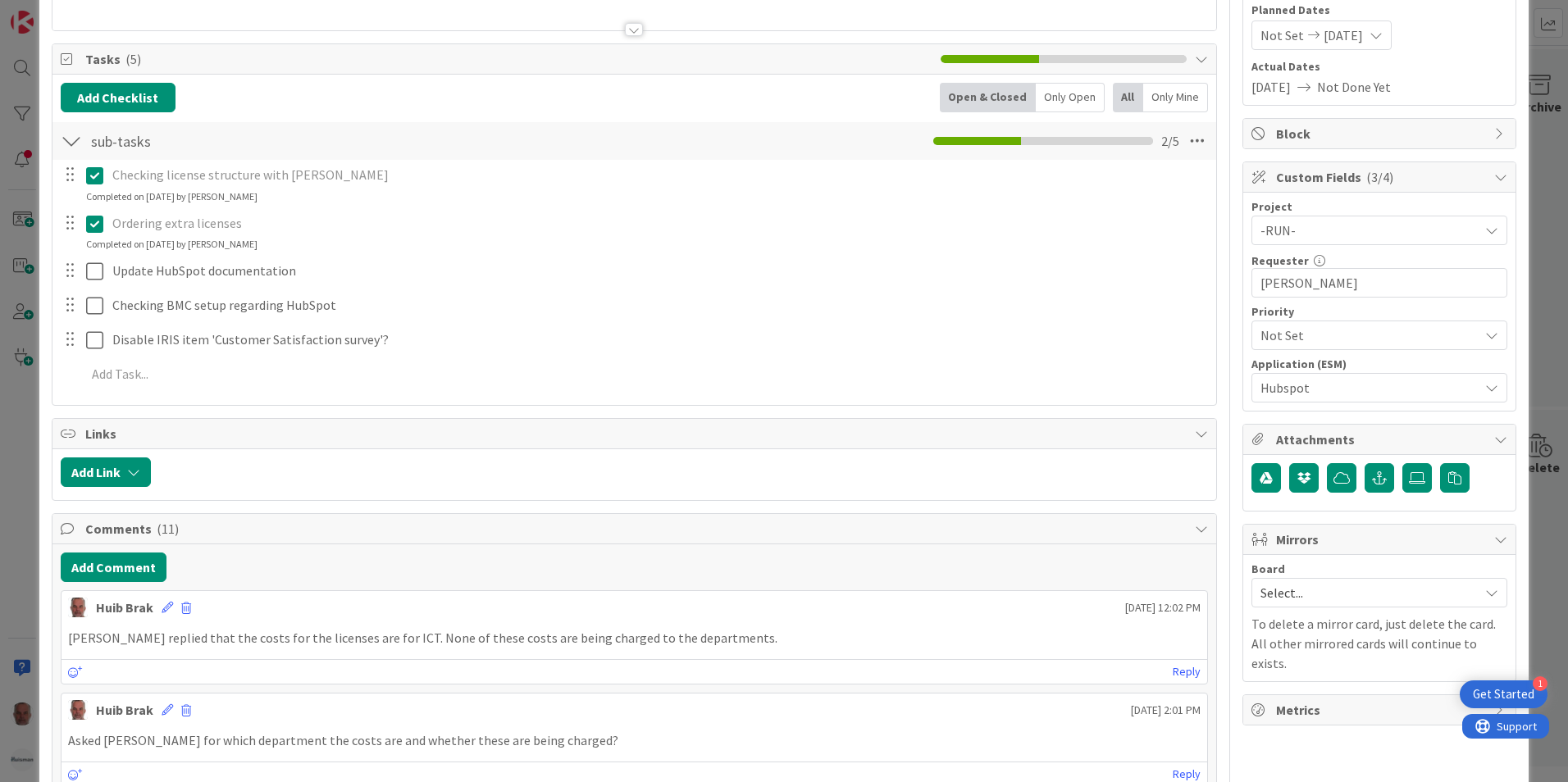
scroll to position [246, 0]
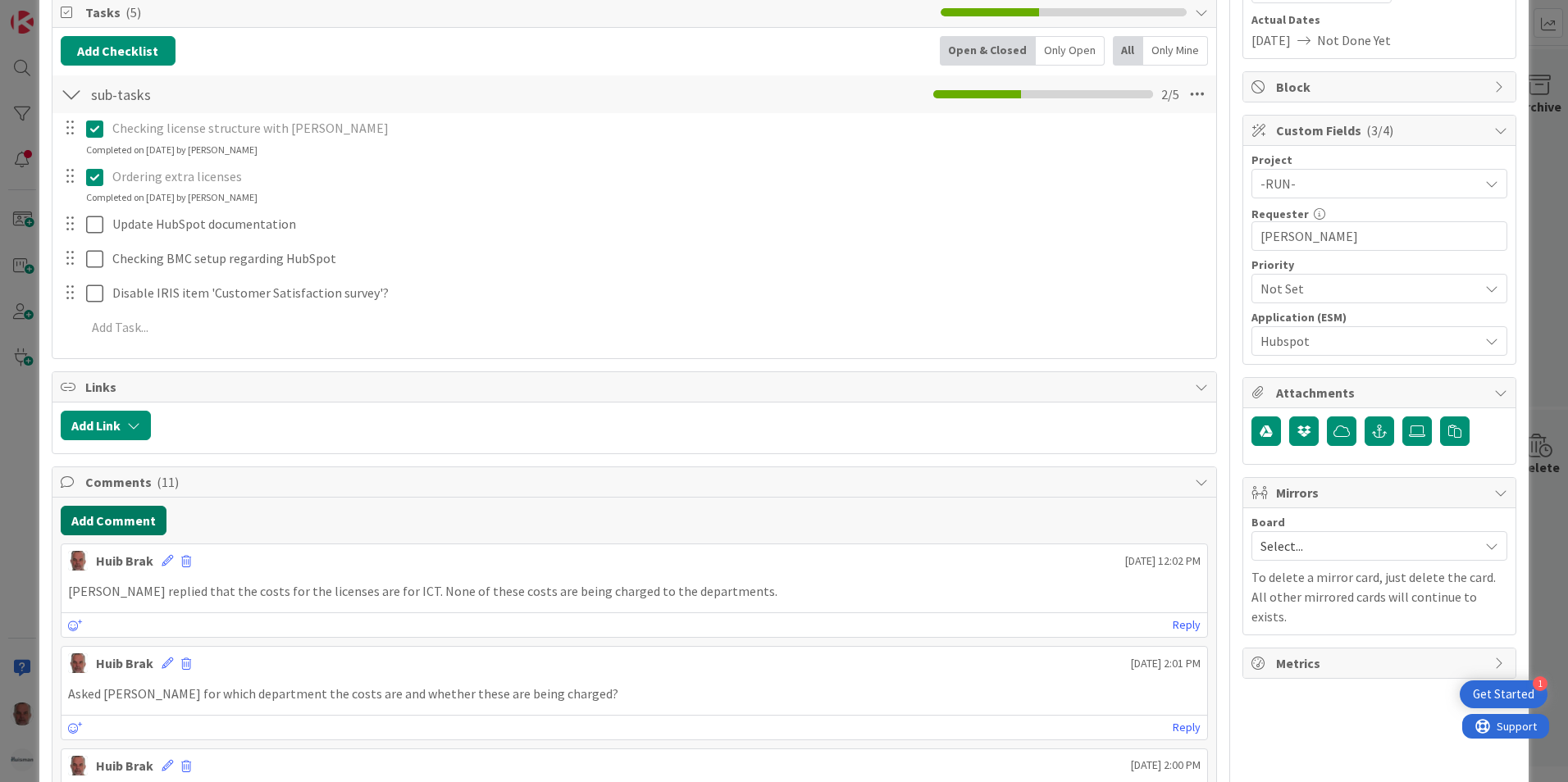
click at [106, 520] on button "Add Comment" at bounding box center [113, 520] width 105 height 29
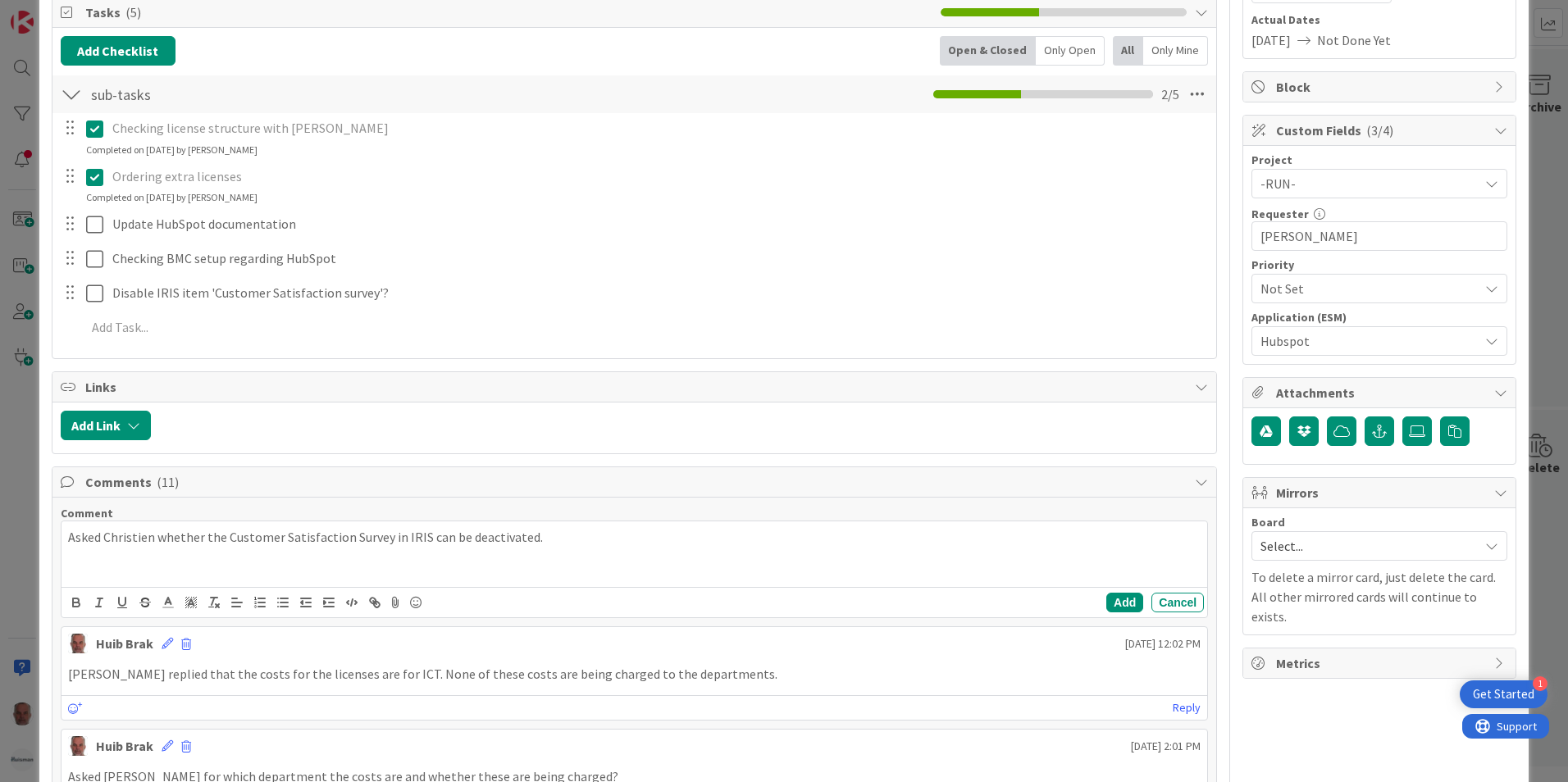
drag, startPoint x: 422, startPoint y: 538, endPoint x: 451, endPoint y: 546, distance: 30.1
click at [423, 538] on p "Asked Christien whether the Customer Satisfaction Survey in IRIS can be deactiv…" at bounding box center [634, 538] width 1132 height 19
click at [1113, 599] on button "Add" at bounding box center [1124, 602] width 37 height 20
